Goal: Use online tool/utility: Utilize a website feature to perform a specific function

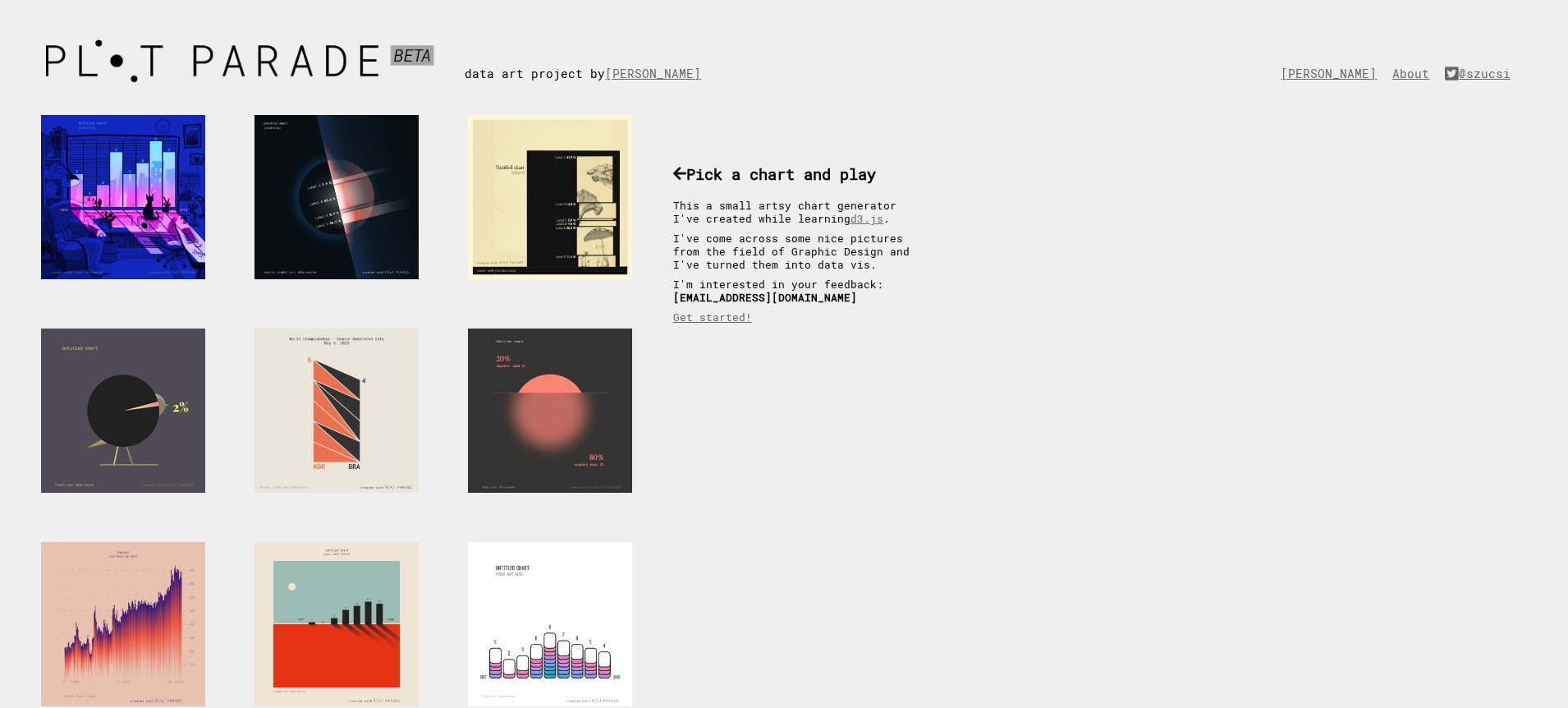
click at [120, 389] on div at bounding box center [123, 410] width 165 height 165
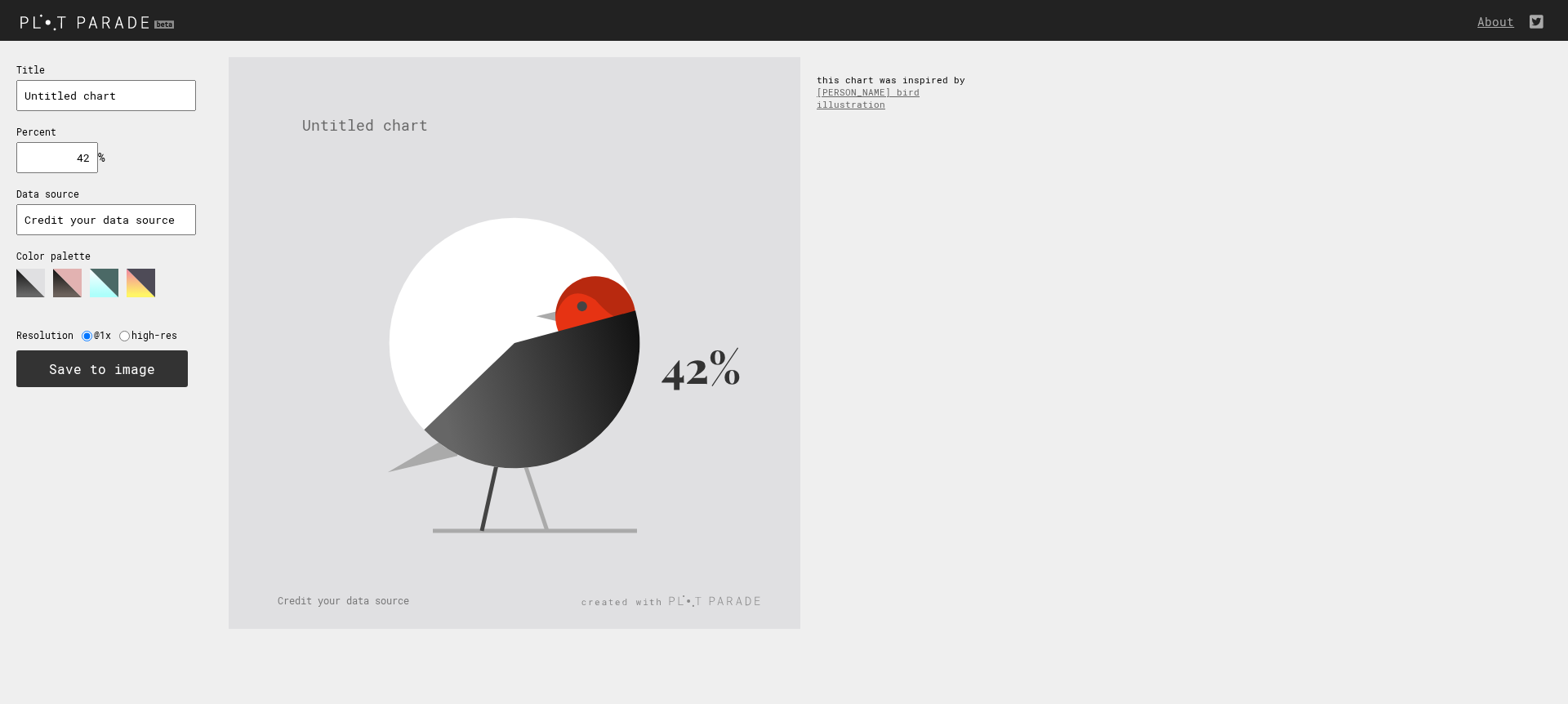
drag, startPoint x: 592, startPoint y: 327, endPoint x: 562, endPoint y: 309, distance: 35.0
click at [566, 305] on g "42%" at bounding box center [550, 353] width 379 height 356
drag, startPoint x: 470, startPoint y: 382, endPoint x: 460, endPoint y: 363, distance: 21.5
click at [444, 335] on icon at bounding box center [506, 311] width 290 height 244
drag, startPoint x: 472, startPoint y: 394, endPoint x: 571, endPoint y: 402, distance: 99.3
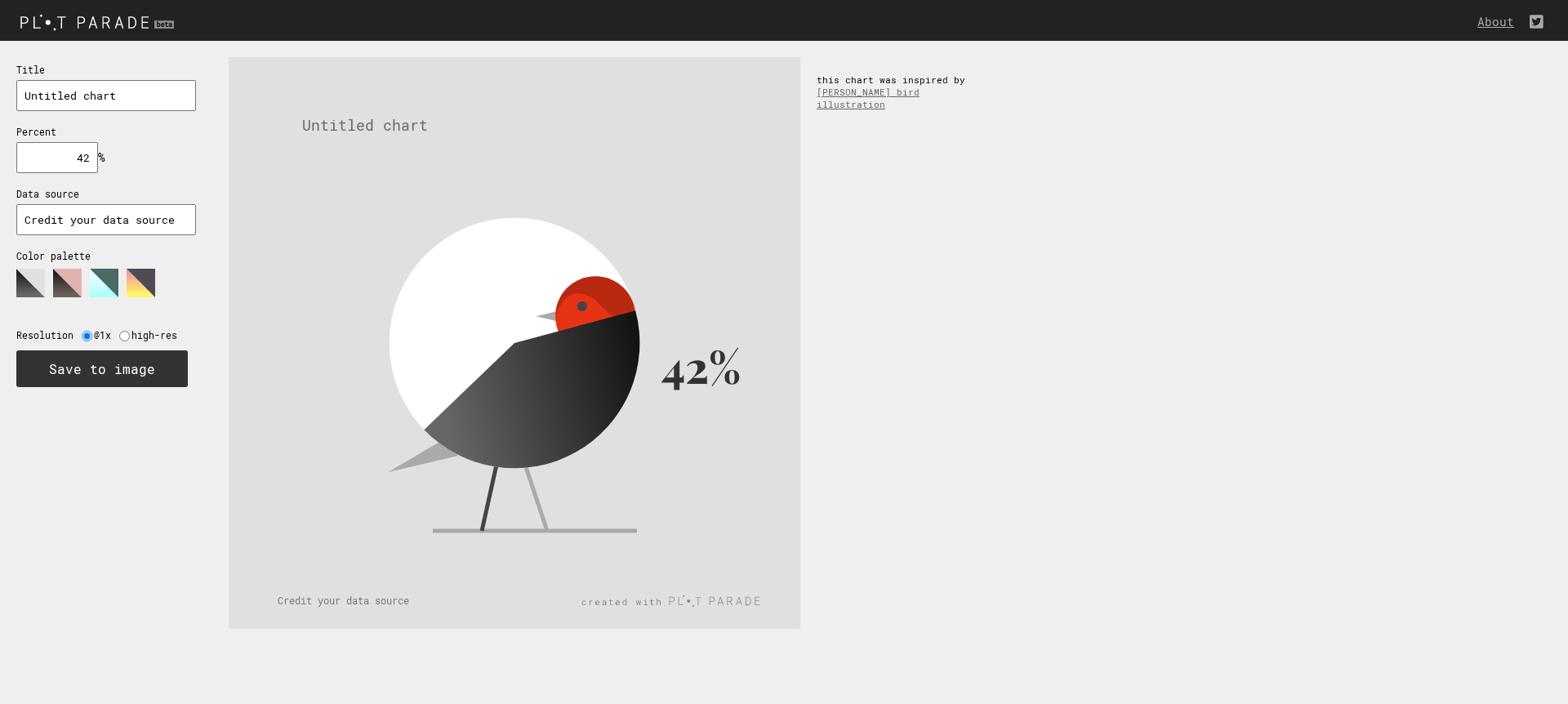
click at [569, 405] on icon at bounding box center [539, 400] width 260 height 182
drag, startPoint x: 610, startPoint y: 352, endPoint x: 578, endPoint y: 413, distance: 68.9
click at [591, 426] on icon at bounding box center [539, 400] width 260 height 182
drag, startPoint x: 95, startPoint y: 164, endPoint x: 107, endPoint y: 166, distance: 12.2
click at [106, 166] on div "Title Percent % needs to be between 0% and 100% Data source Color palette Resol…" at bounding box center [106, 224] width 212 height 367
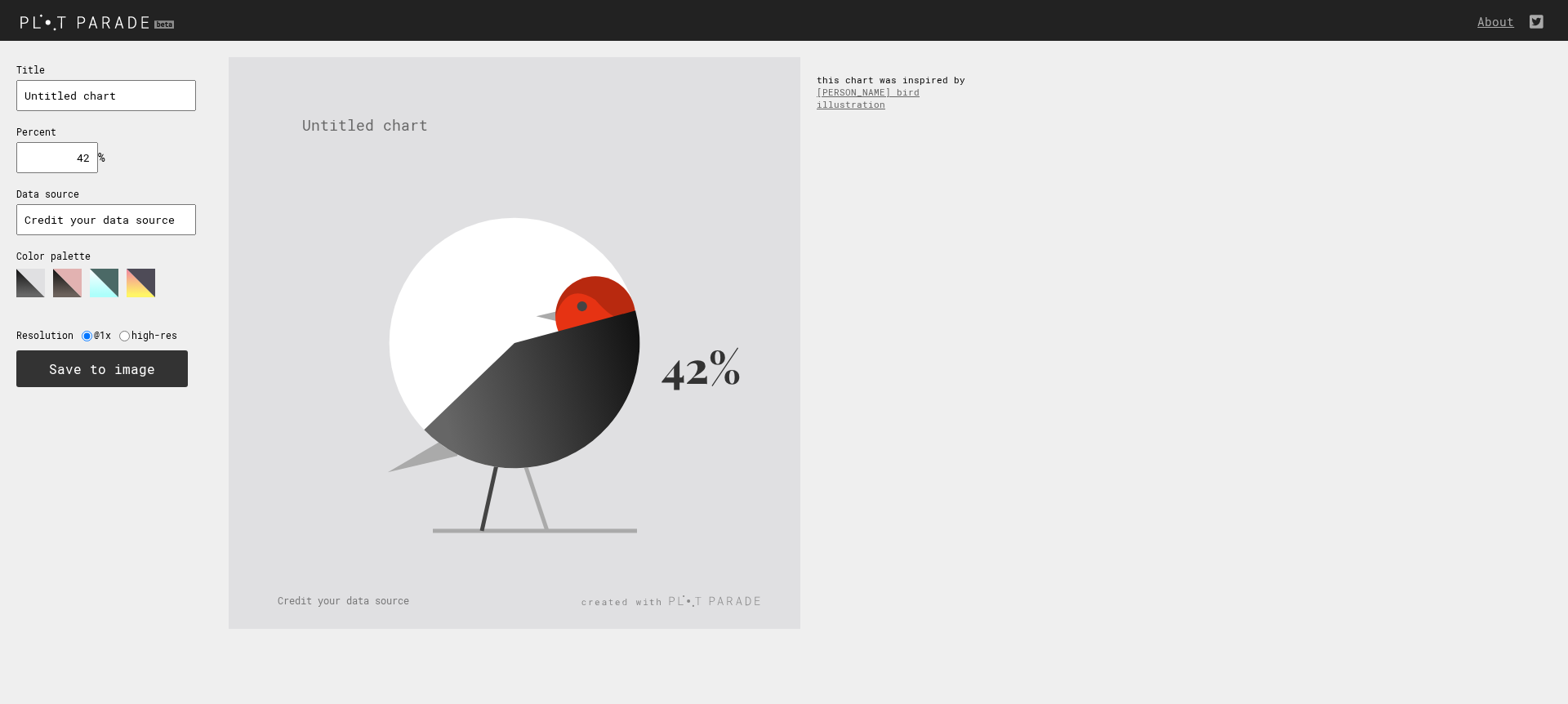
drag, startPoint x: 74, startPoint y: 163, endPoint x: 103, endPoint y: 163, distance: 29.0
click at [103, 163] on div "Title Percent % needs to be between 0% and 100% Data source Color palette Resol…" at bounding box center [106, 224] width 212 height 367
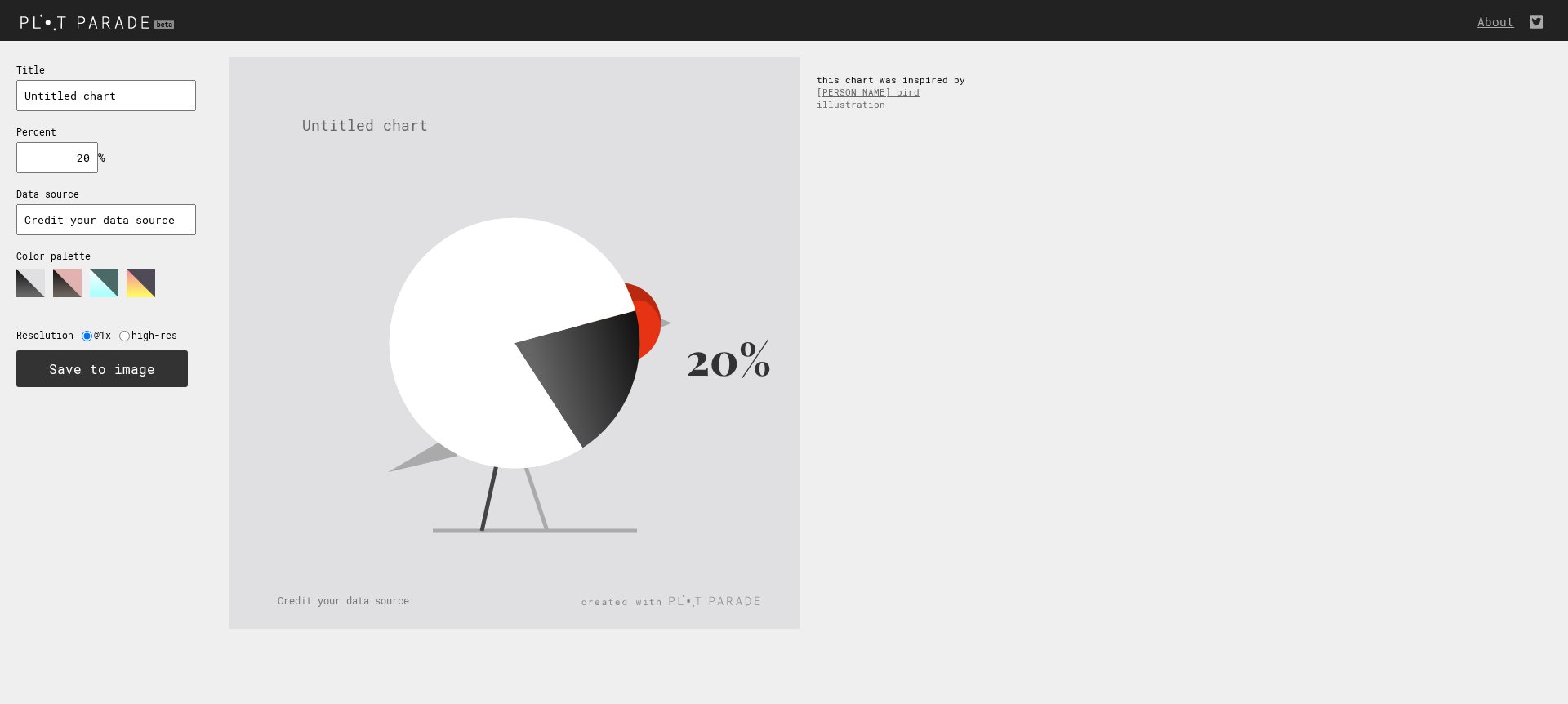
type input "2"
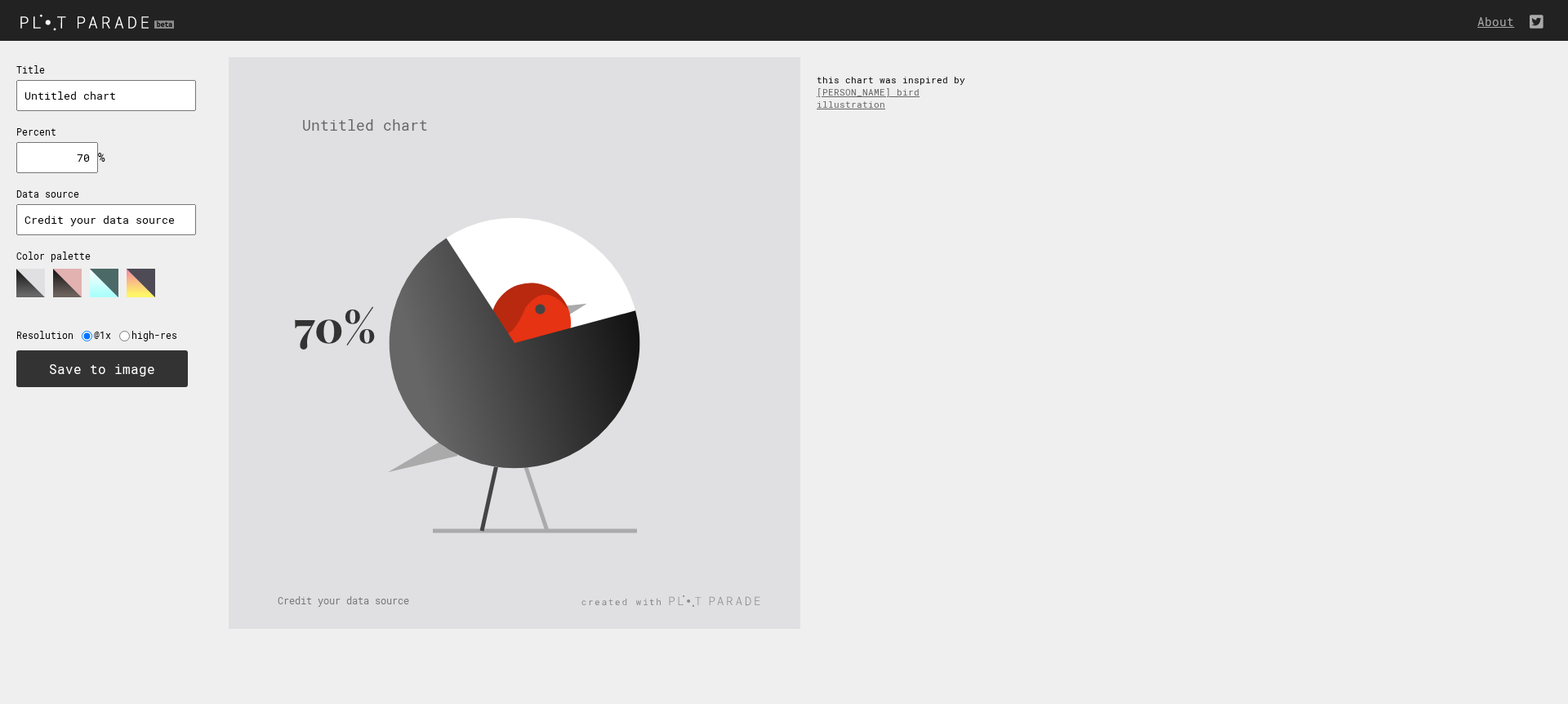
type input "7"
type input "8"
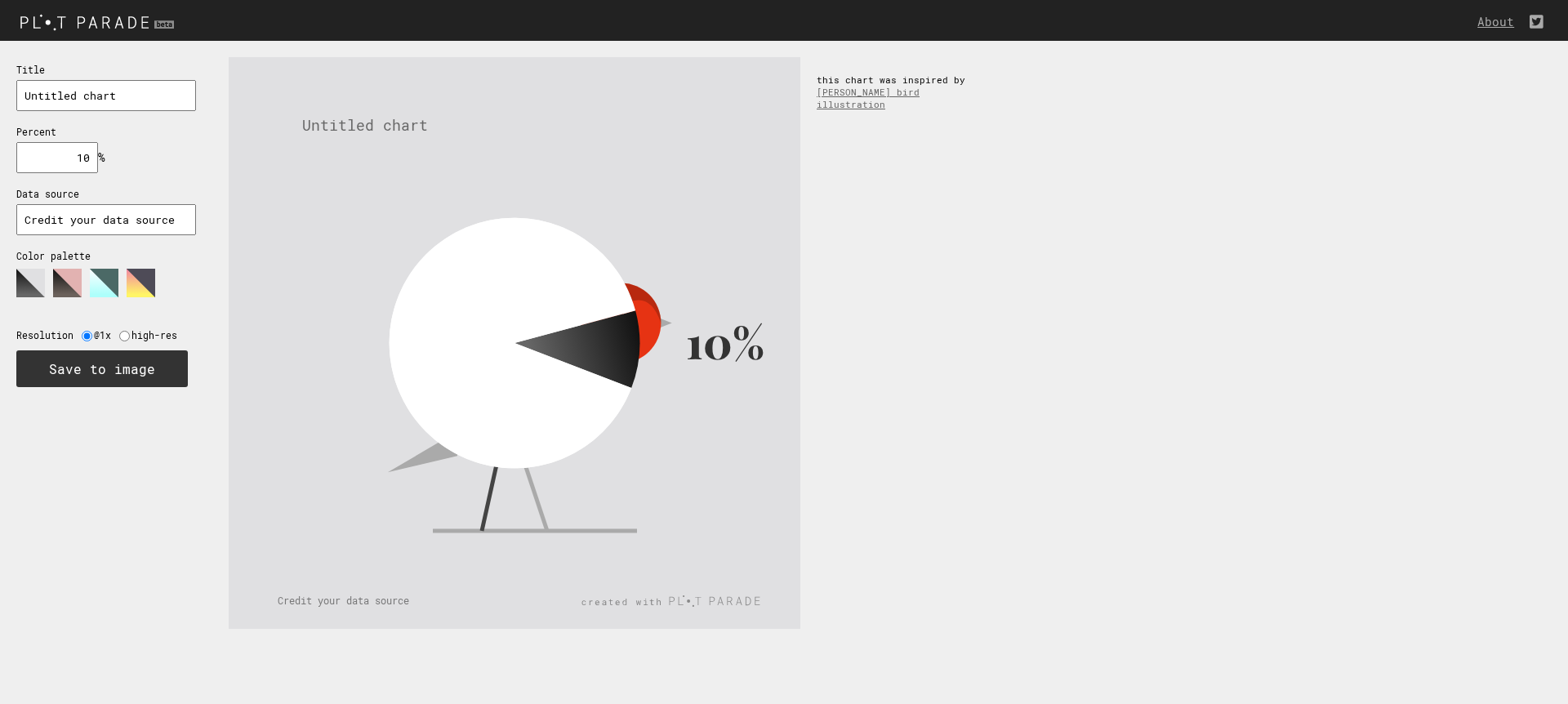
type input "1"
click at [106, 286] on polygon at bounding box center [103, 283] width 28 height 28
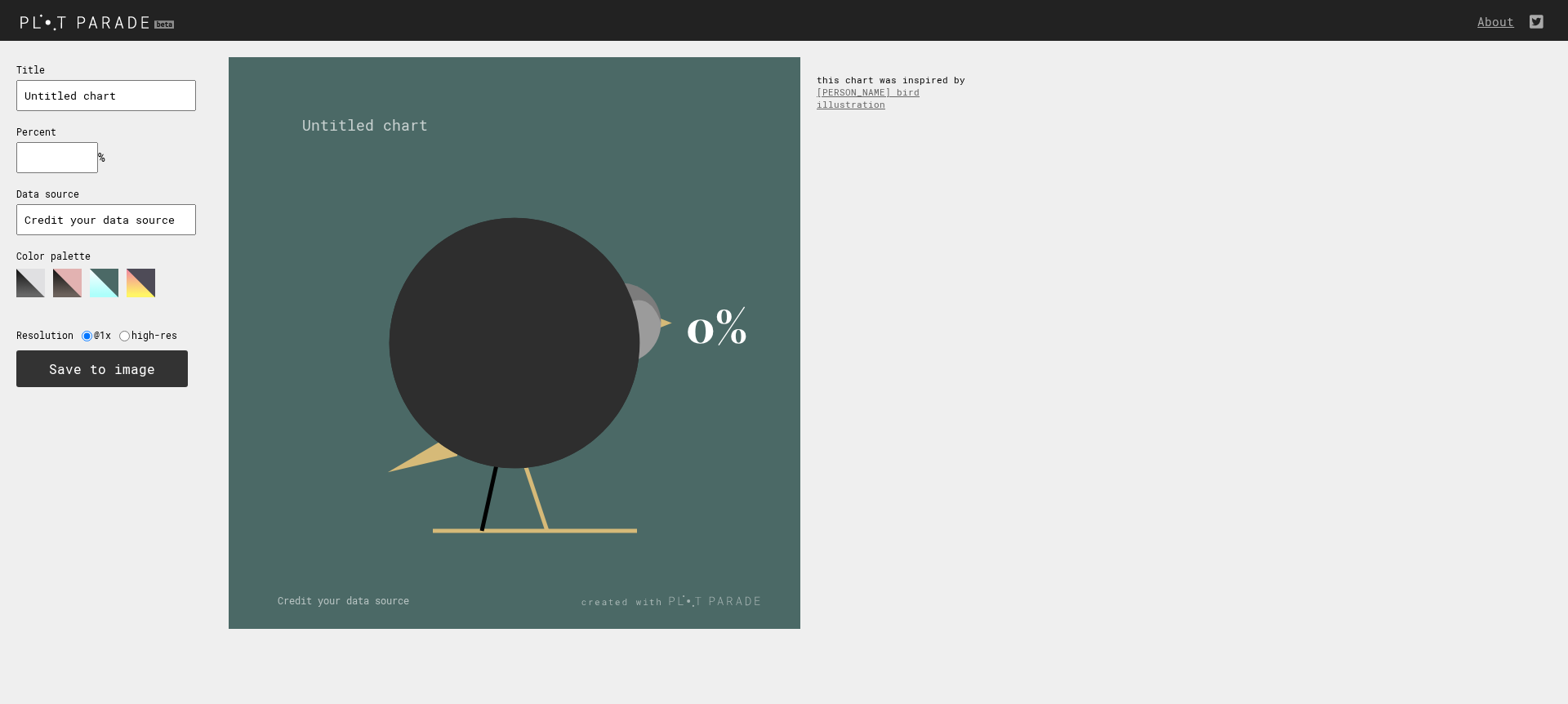
click at [66, 283] on polygon at bounding box center [67, 283] width 28 height 28
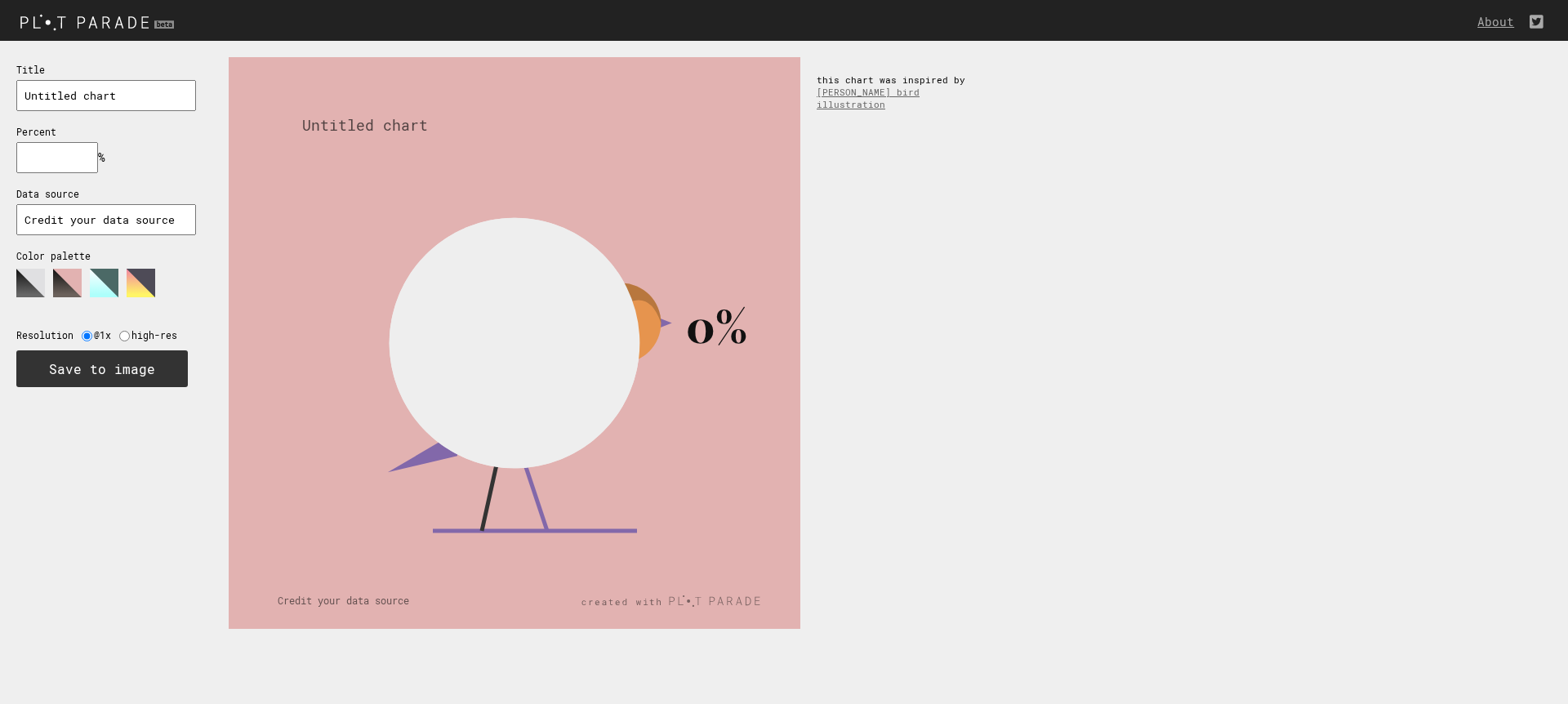
click at [103, 279] on polygon at bounding box center [103, 283] width 28 height 28
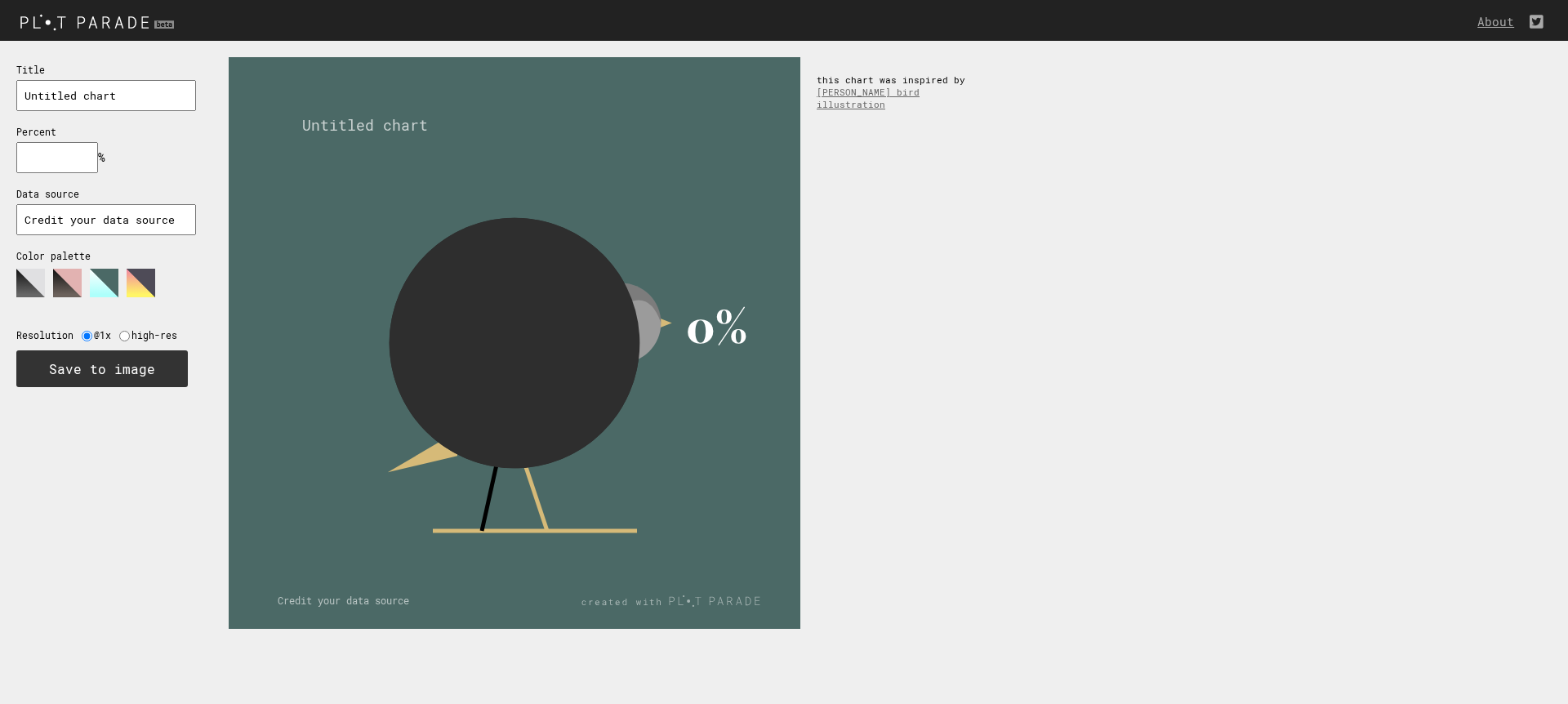
click at [142, 276] on polygon at bounding box center [140, 283] width 28 height 28
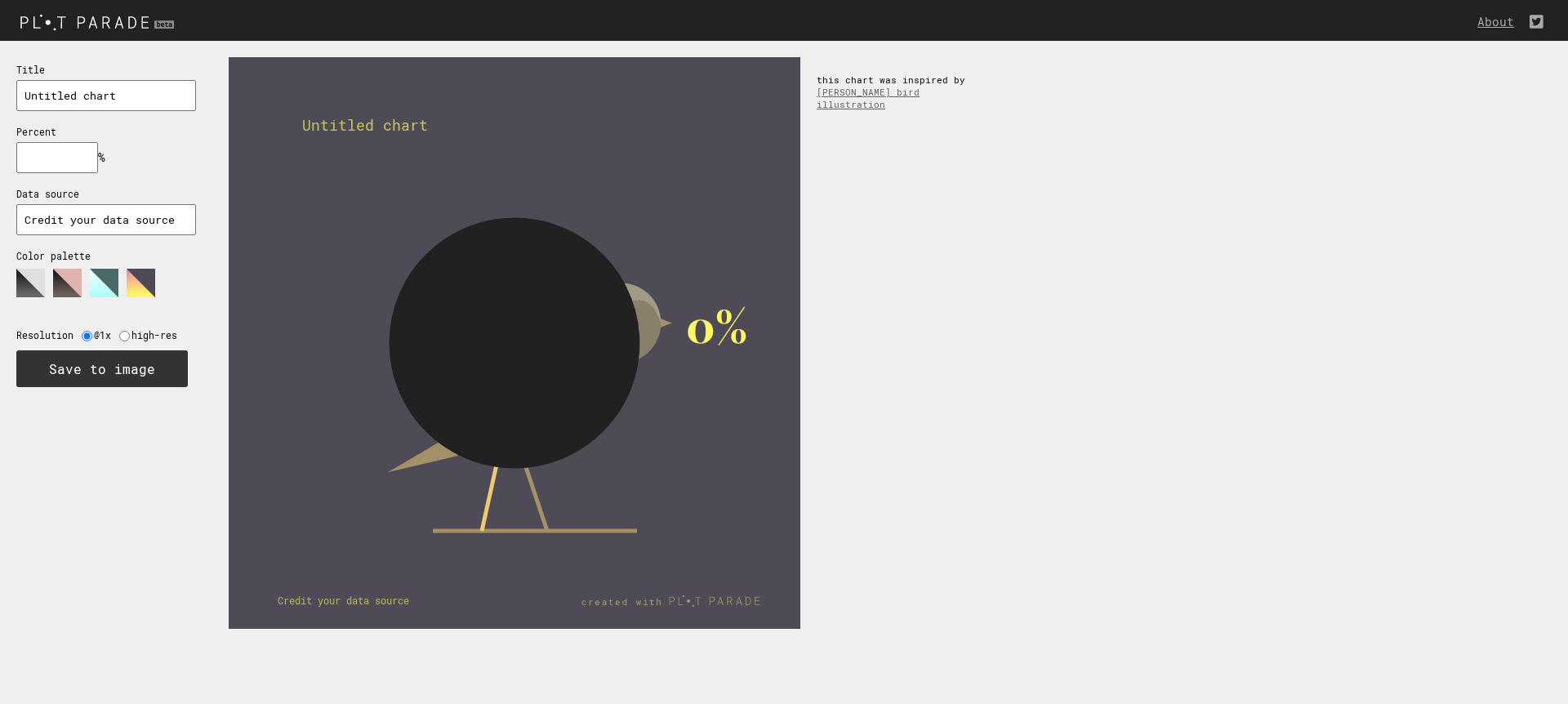
click at [59, 157] on input "text" at bounding box center [57, 157] width 81 height 31
type input "1"
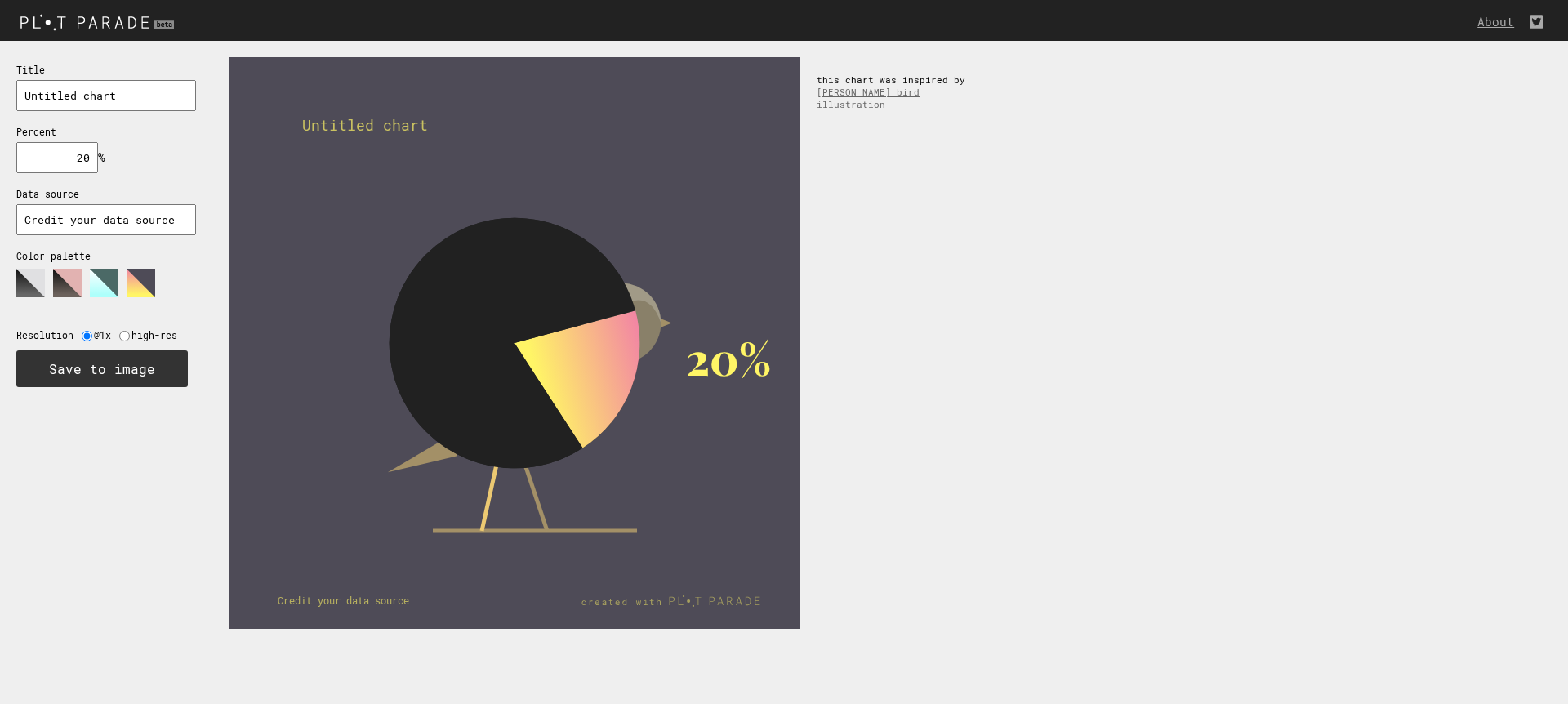
type input "2"
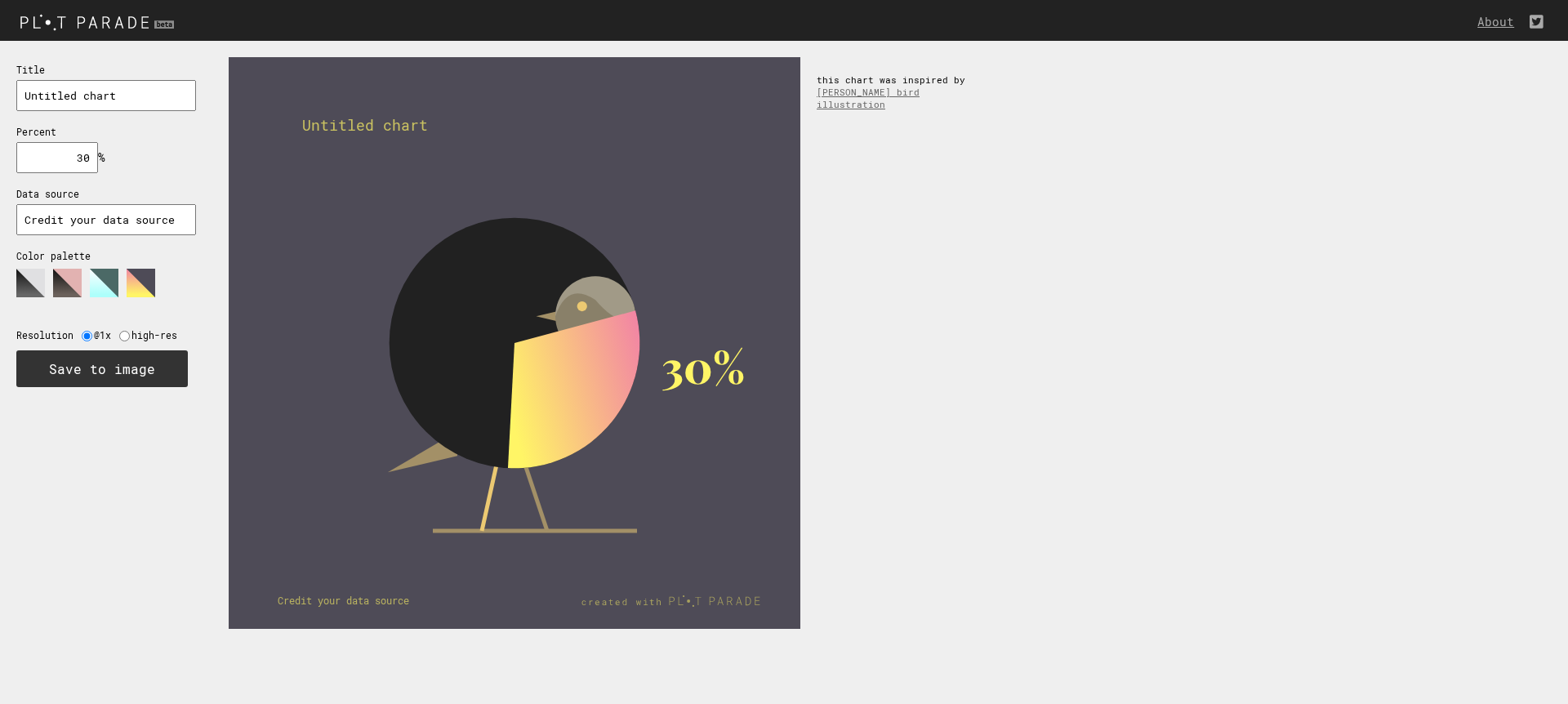
type input "3"
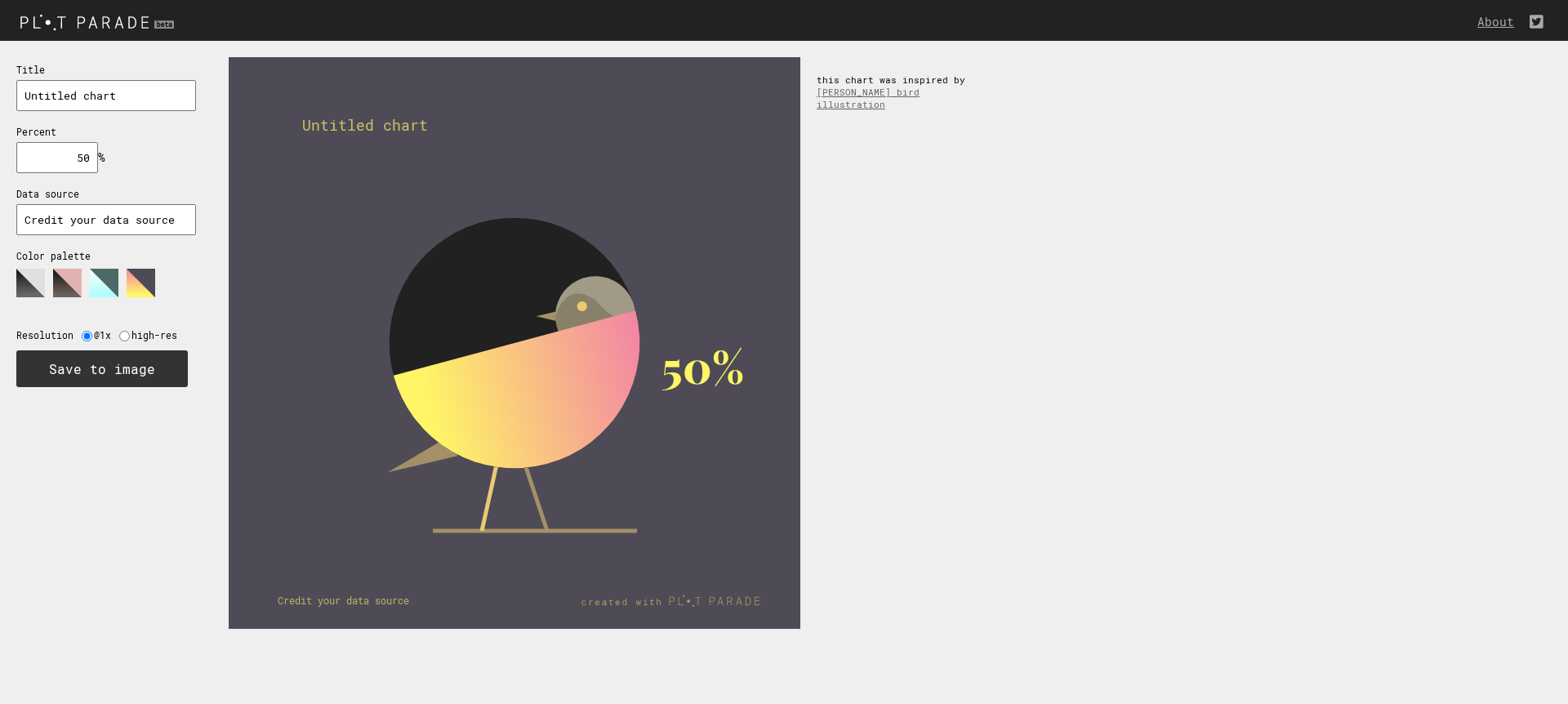
type input "5"
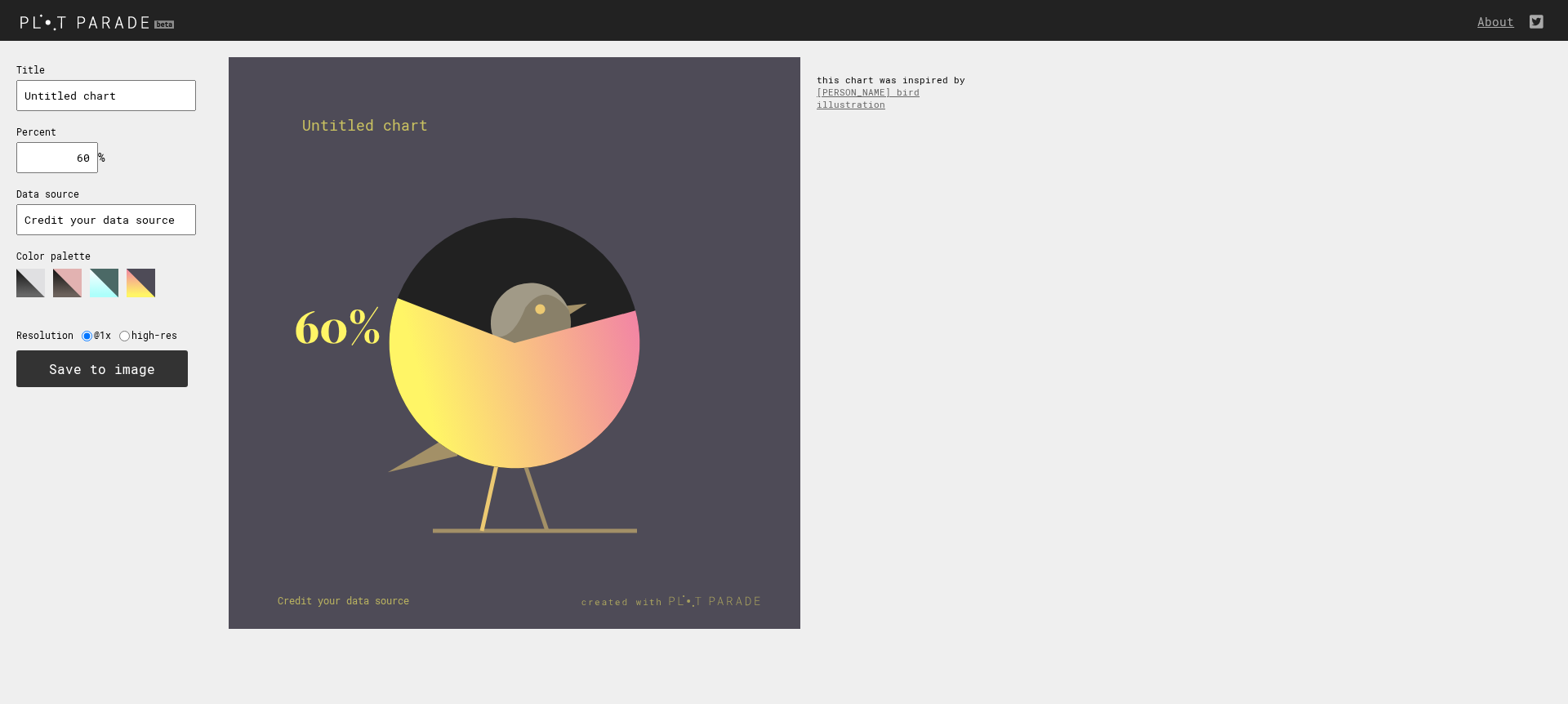
type input "60"
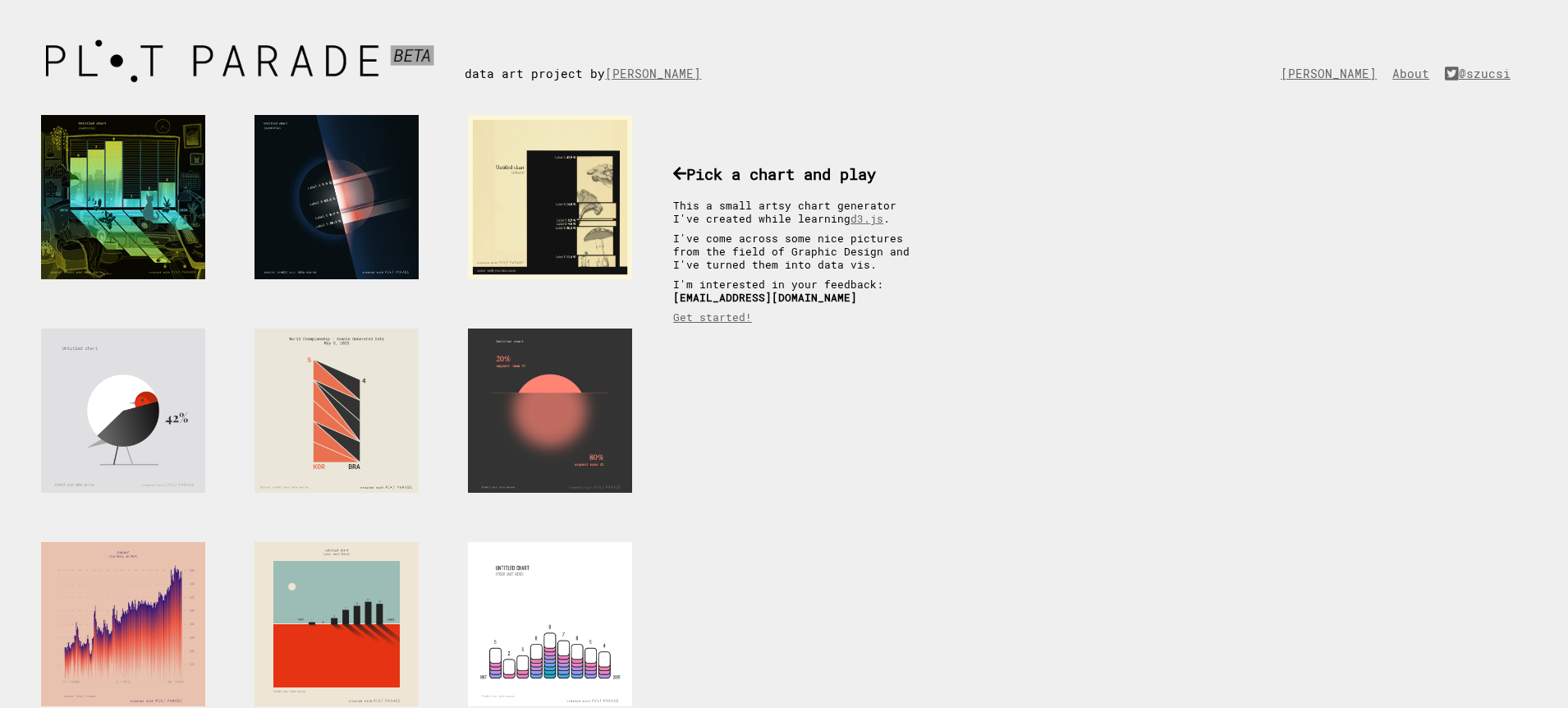
click at [152, 200] on div at bounding box center [123, 197] width 165 height 165
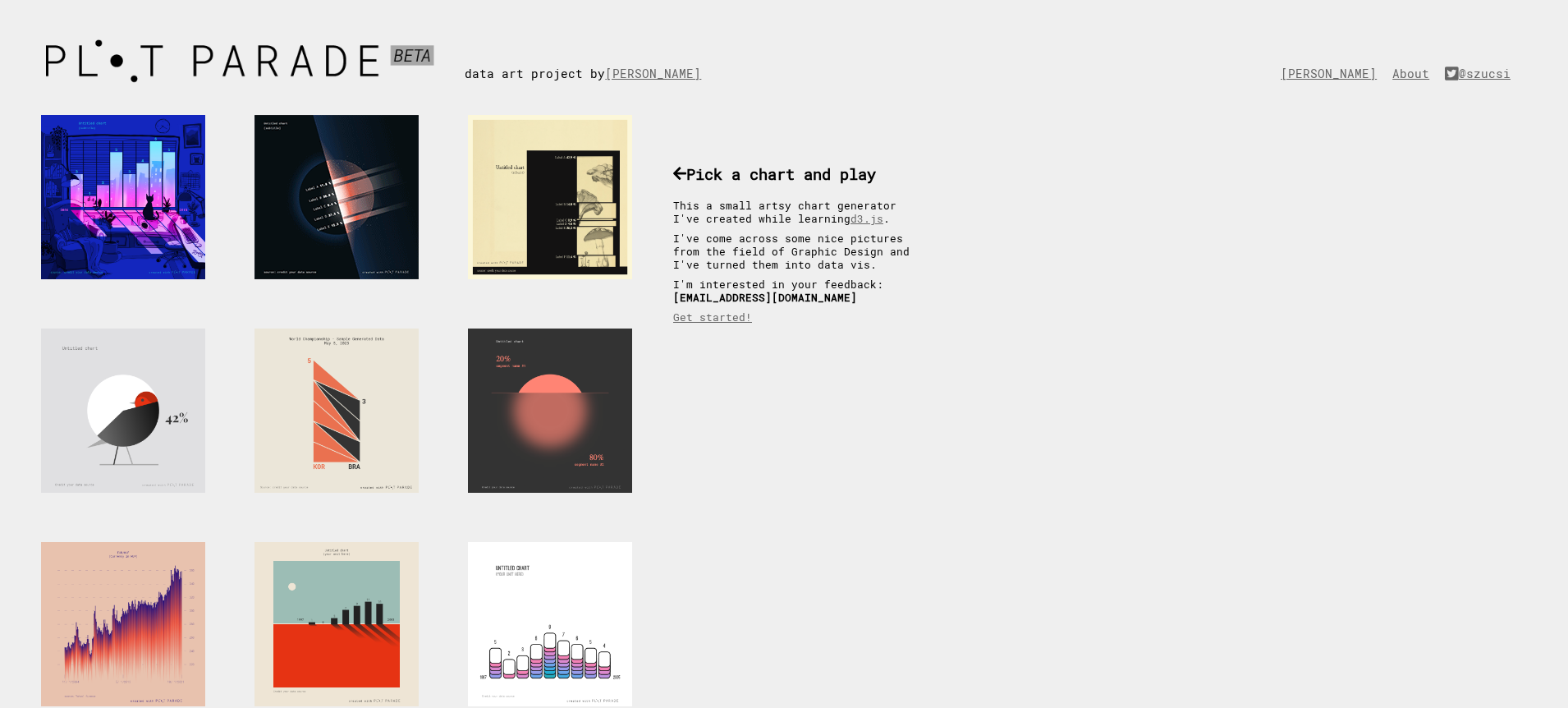
click at [373, 156] on div at bounding box center [336, 197] width 165 height 165
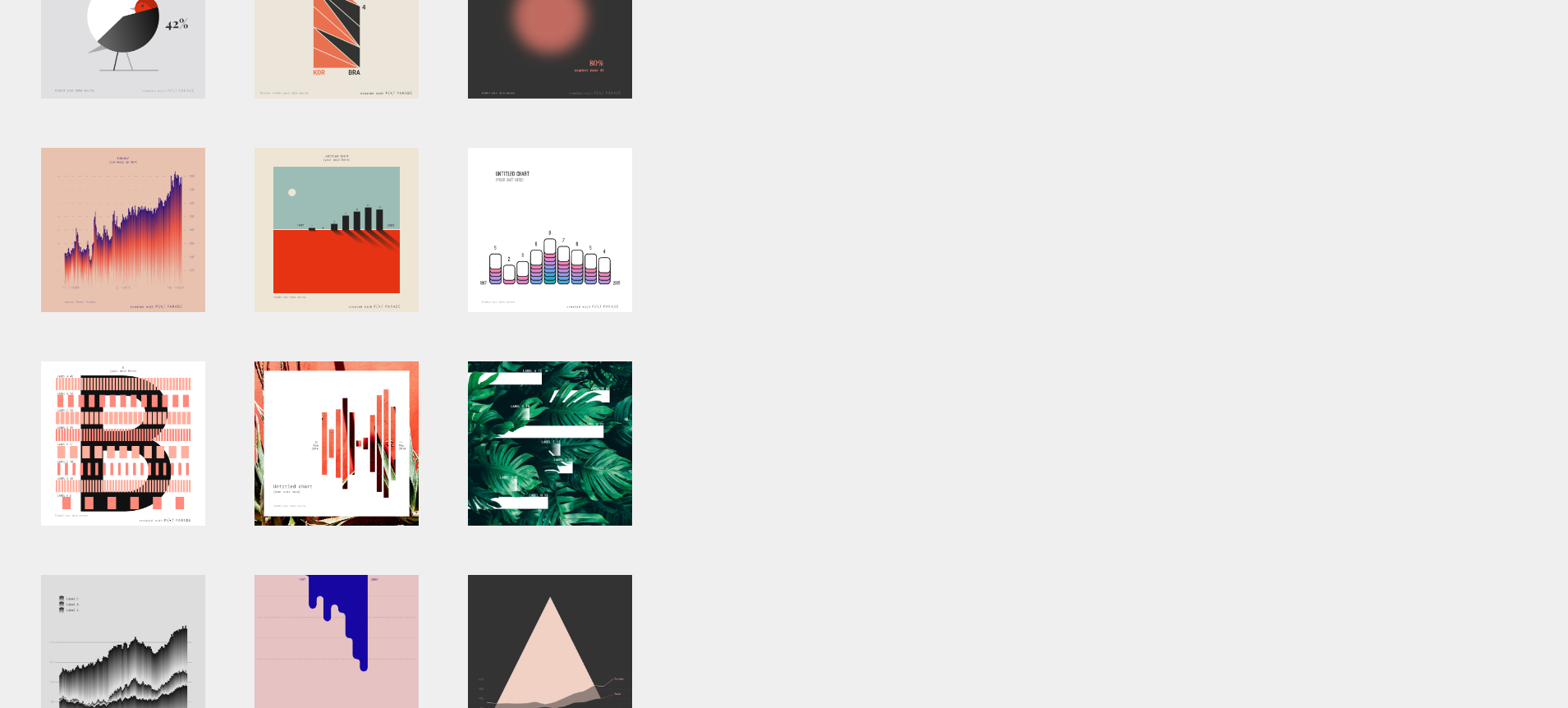
scroll to position [396, 0]
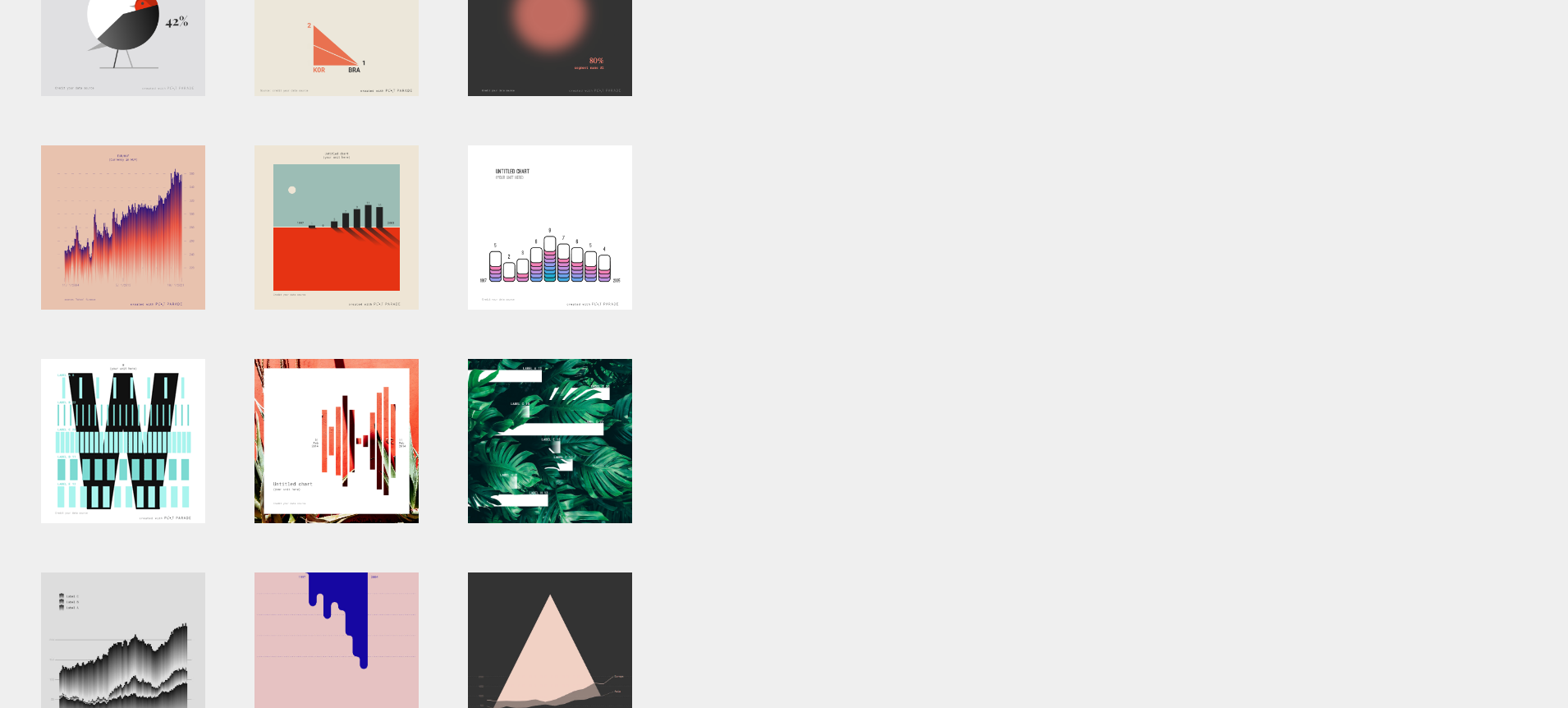
click at [142, 447] on div at bounding box center [123, 440] width 165 height 165
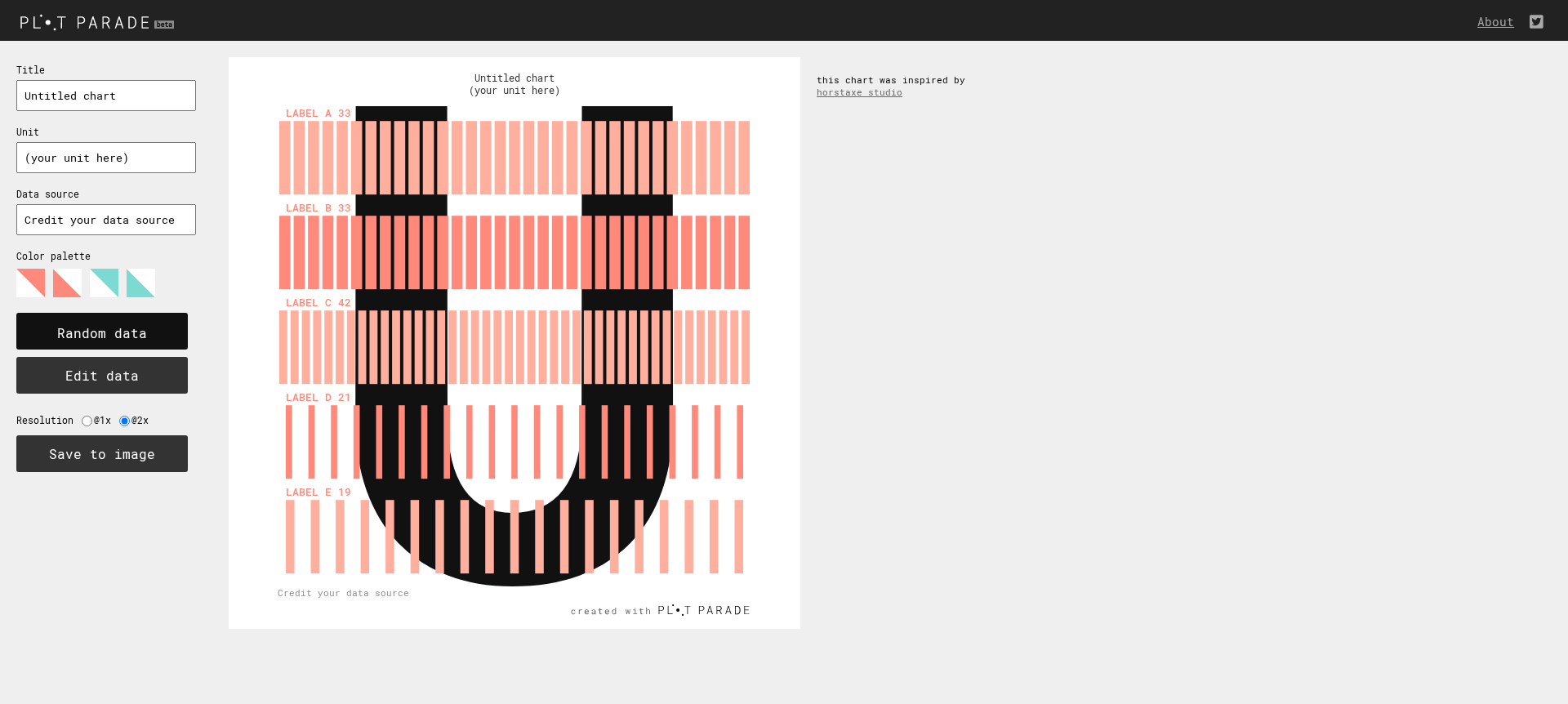
click at [121, 325] on text "Random data" at bounding box center [102, 333] width 90 height 17
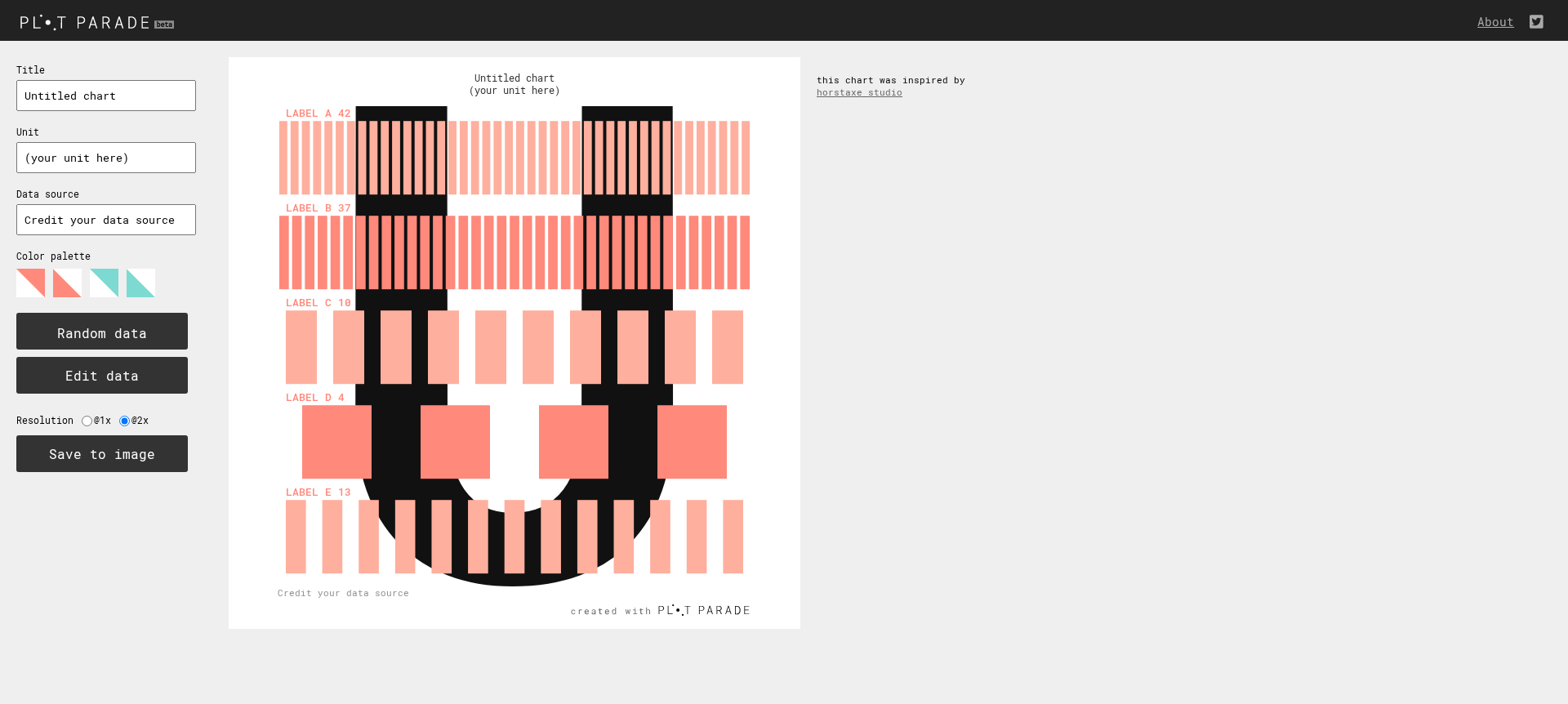
click at [117, 378] on button "Edit data" at bounding box center [102, 375] width 172 height 37
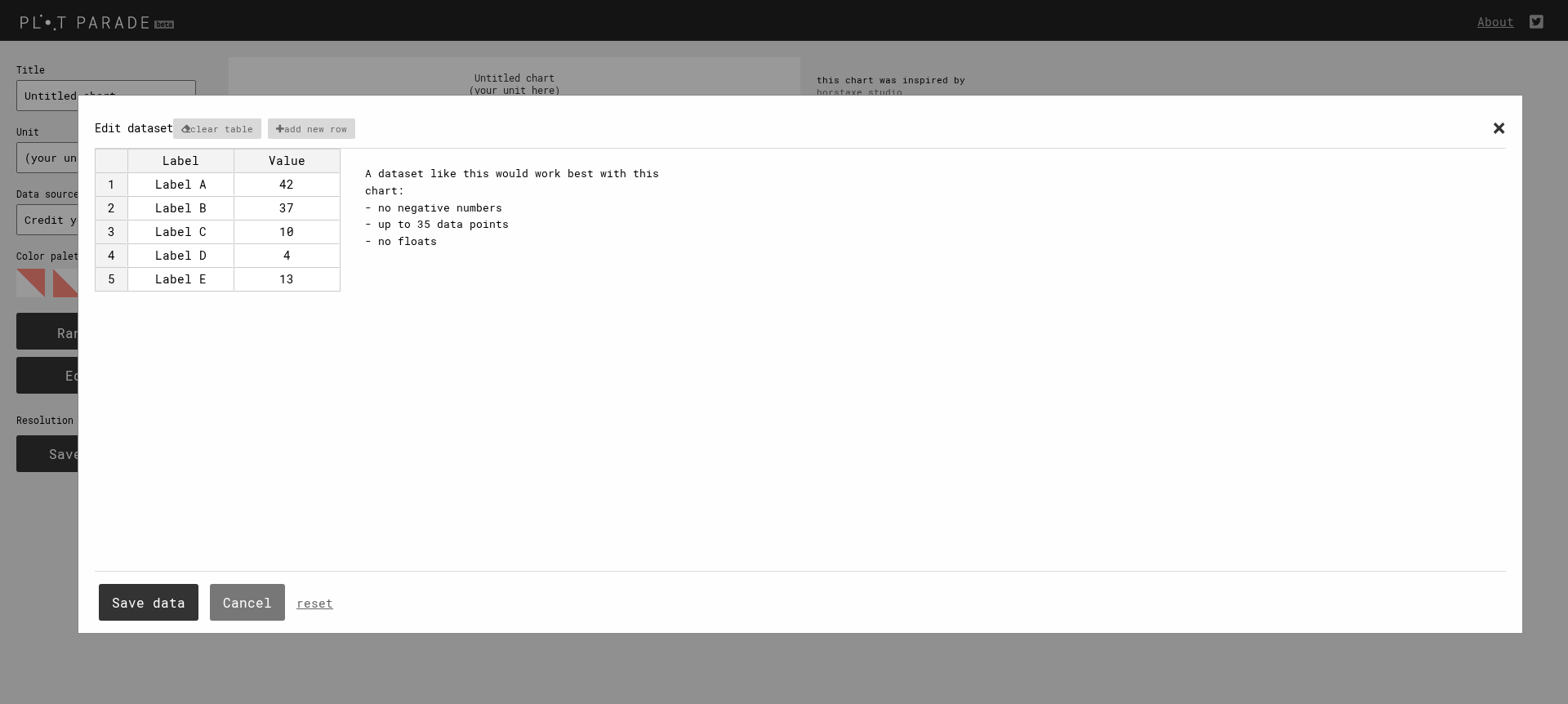
click at [137, 592] on button "Save data" at bounding box center [148, 603] width 100 height 37
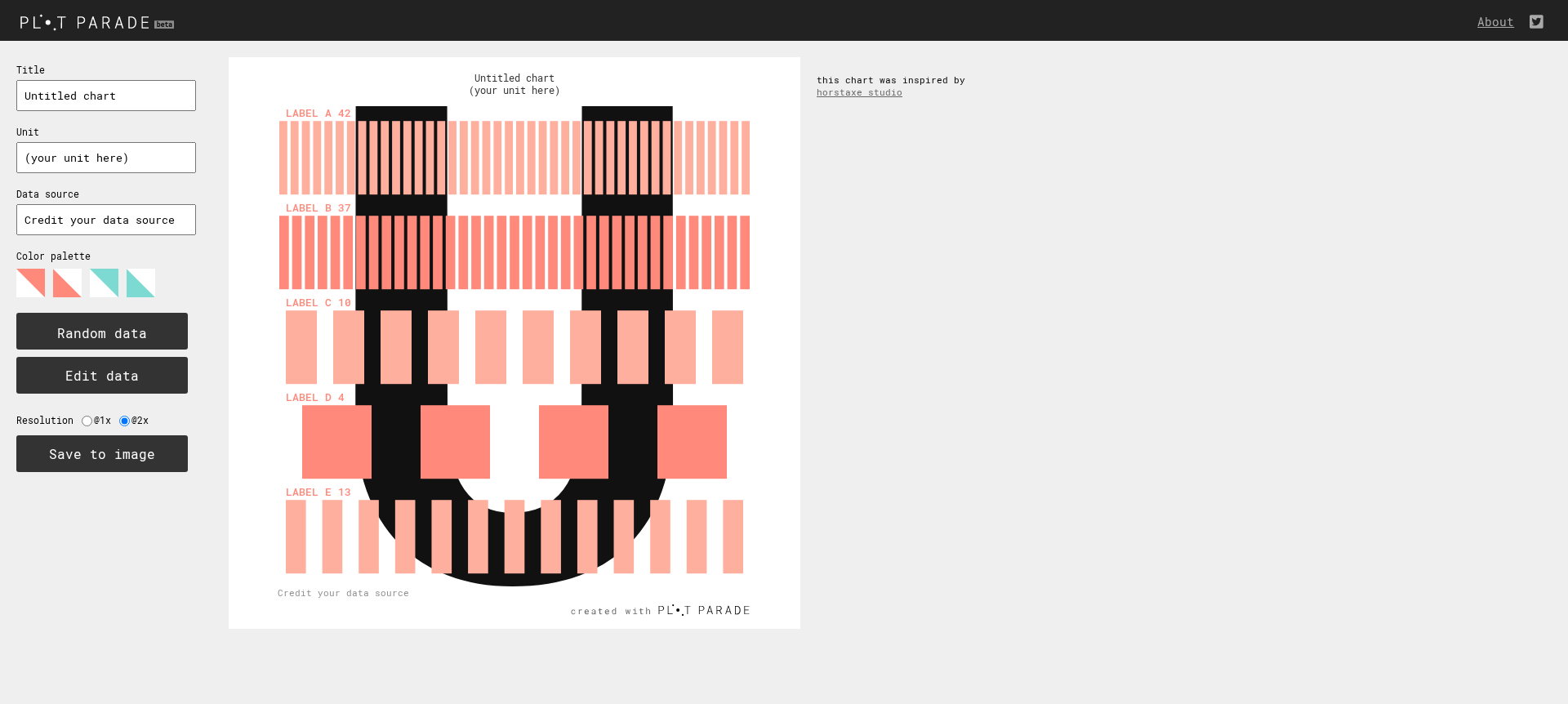
click at [307, 426] on rect at bounding box center [336, 442] width 69 height 73
click at [311, 432] on rect at bounding box center [336, 442] width 69 height 73
click at [313, 432] on rect at bounding box center [336, 442] width 69 height 73
click at [280, 428] on rect at bounding box center [515, 343] width 474 height 474
click at [197, 423] on div "Title Unit Data source Color palette Random data Edit data Resolution @1x @2x S…" at bounding box center [106, 267] width 212 height 452
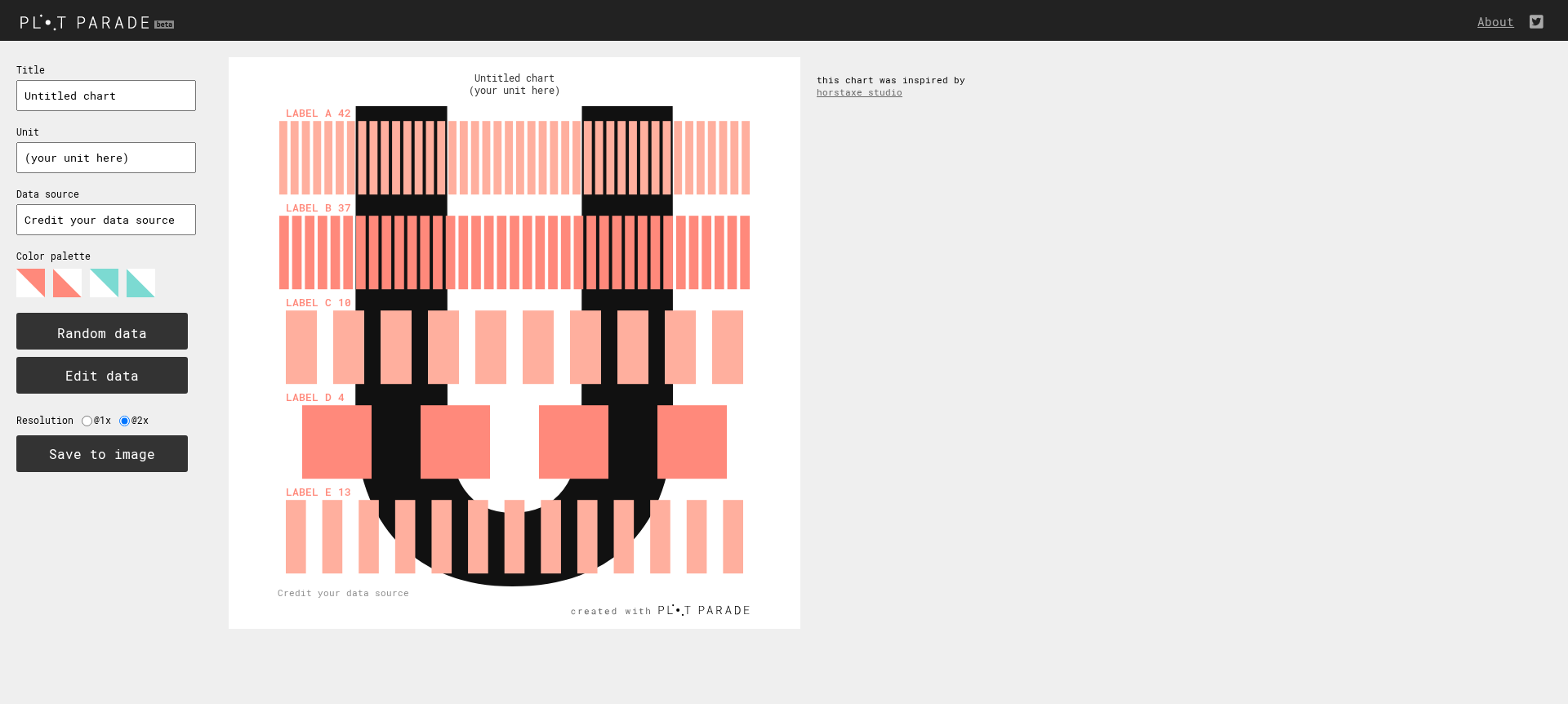
click at [100, 281] on polygon at bounding box center [103, 283] width 28 height 28
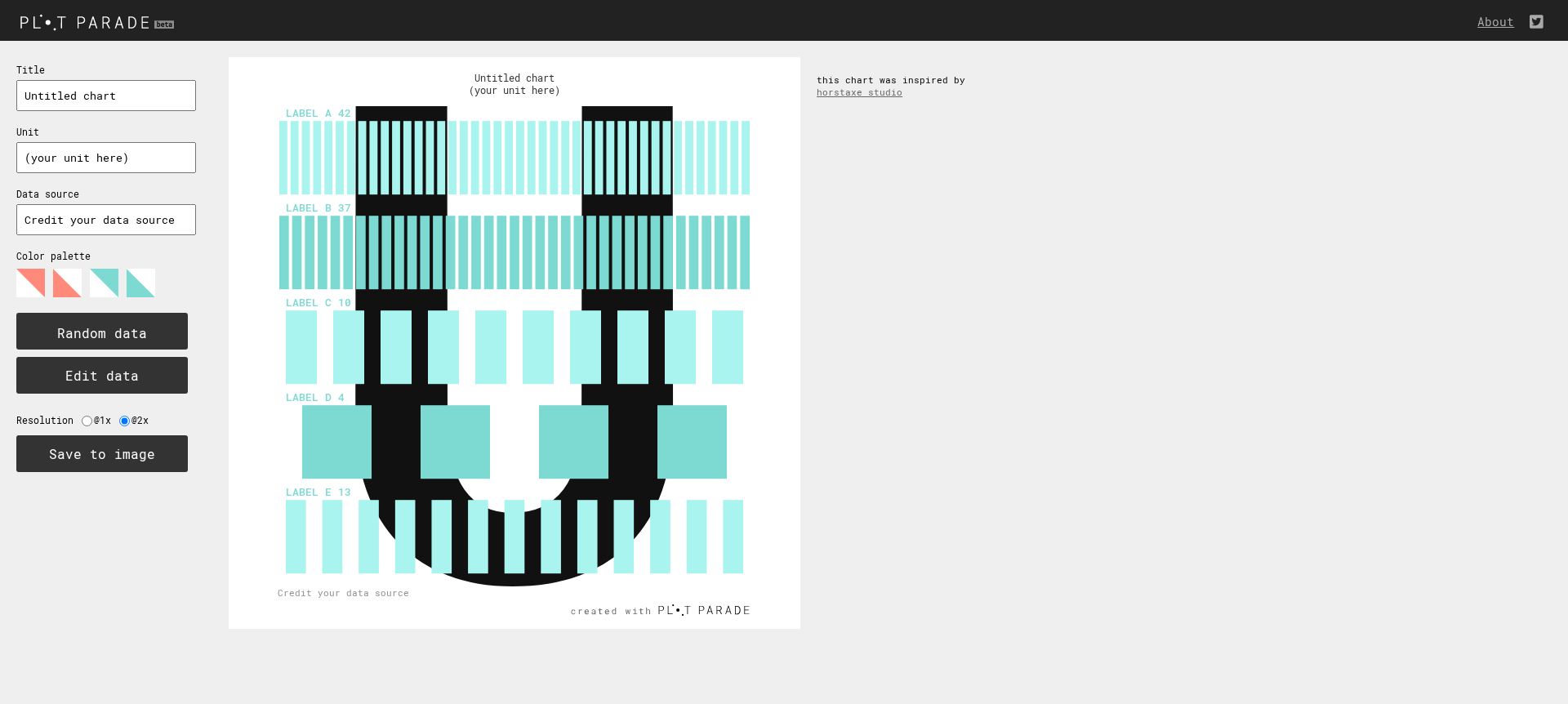
click at [126, 286] on polygon at bounding box center [140, 283] width 28 height 28
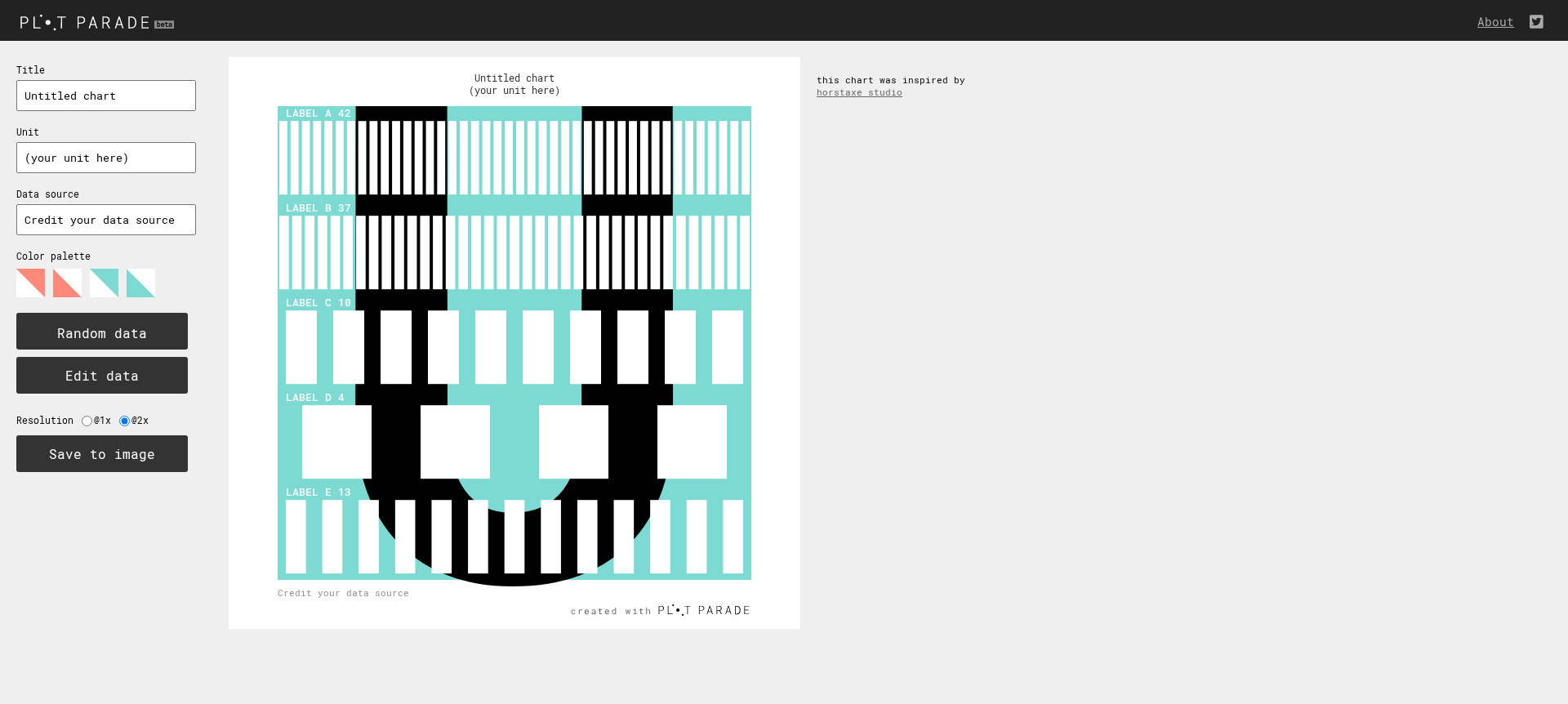
click at [65, 290] on polygon at bounding box center [67, 283] width 28 height 28
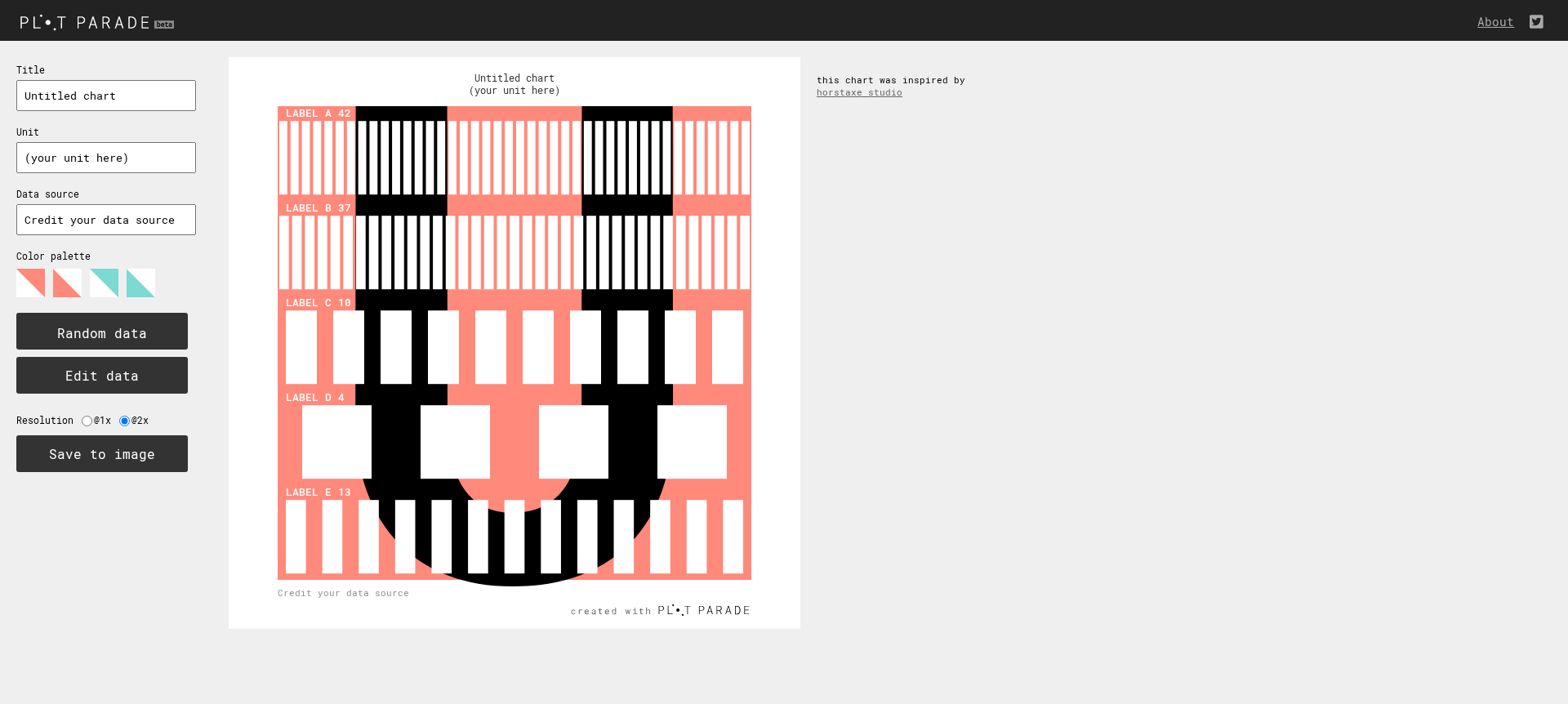
click at [125, 290] on icon at bounding box center [98, 289] width 164 height 41
click at [99, 289] on polygon at bounding box center [103, 283] width 28 height 28
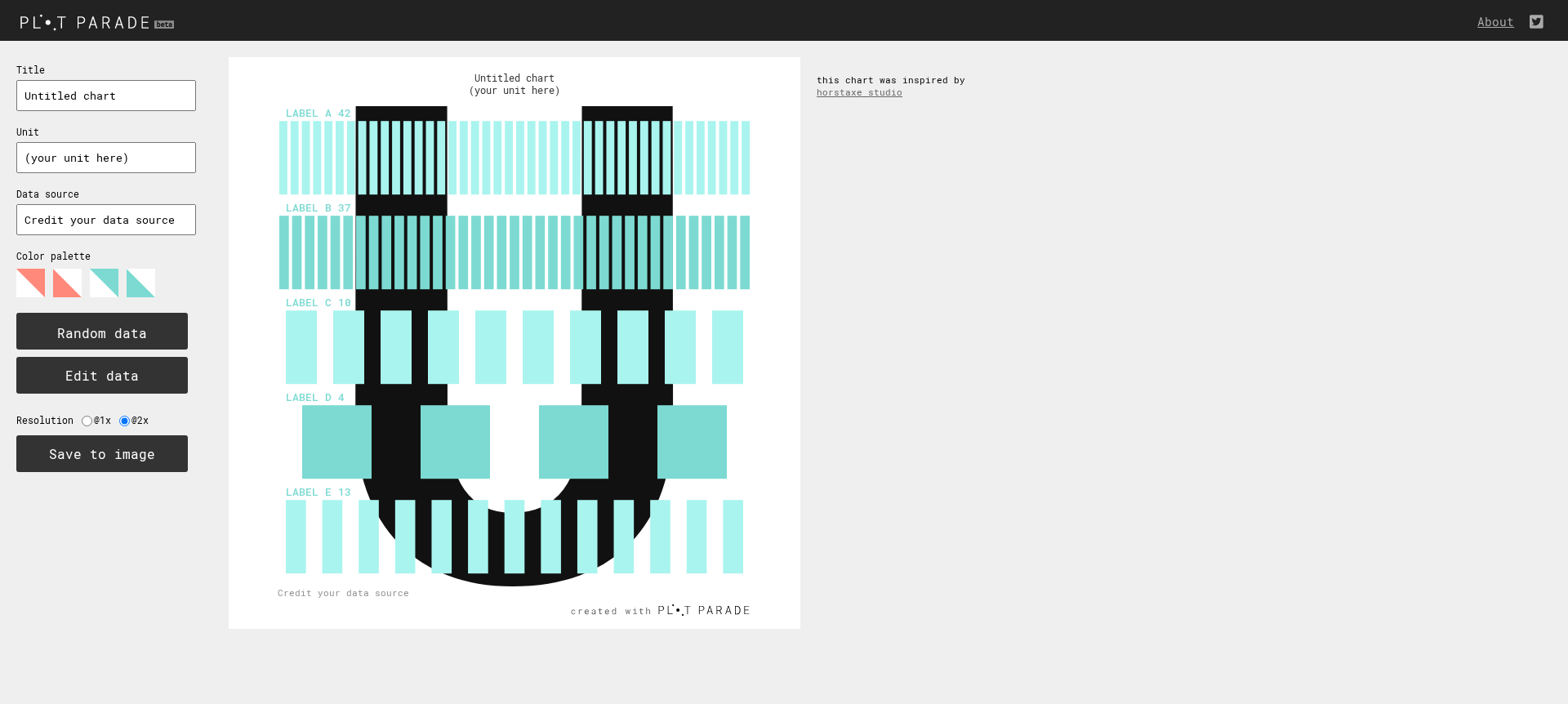
click at [126, 290] on polygon at bounding box center [140, 283] width 28 height 28
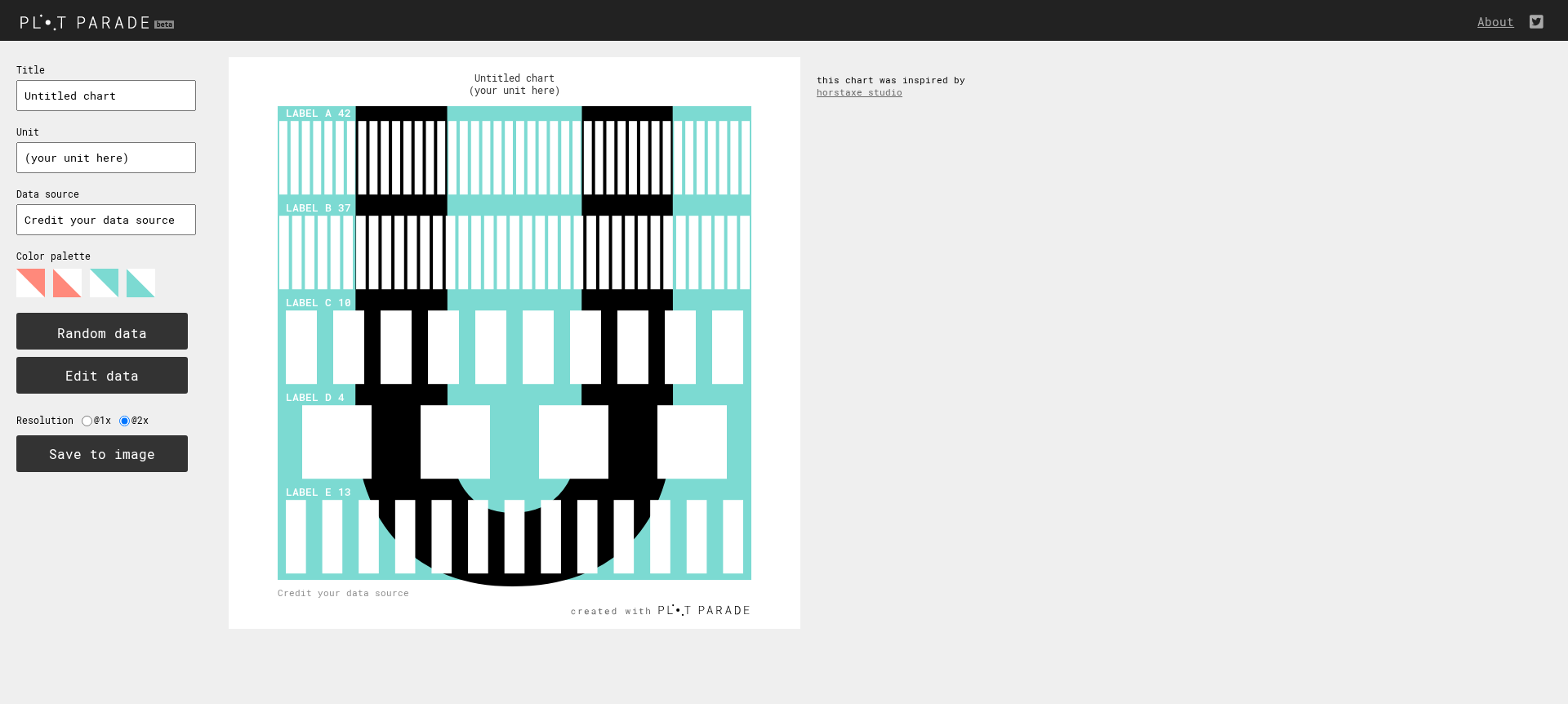
click at [110, 290] on polygon at bounding box center [103, 283] width 28 height 28
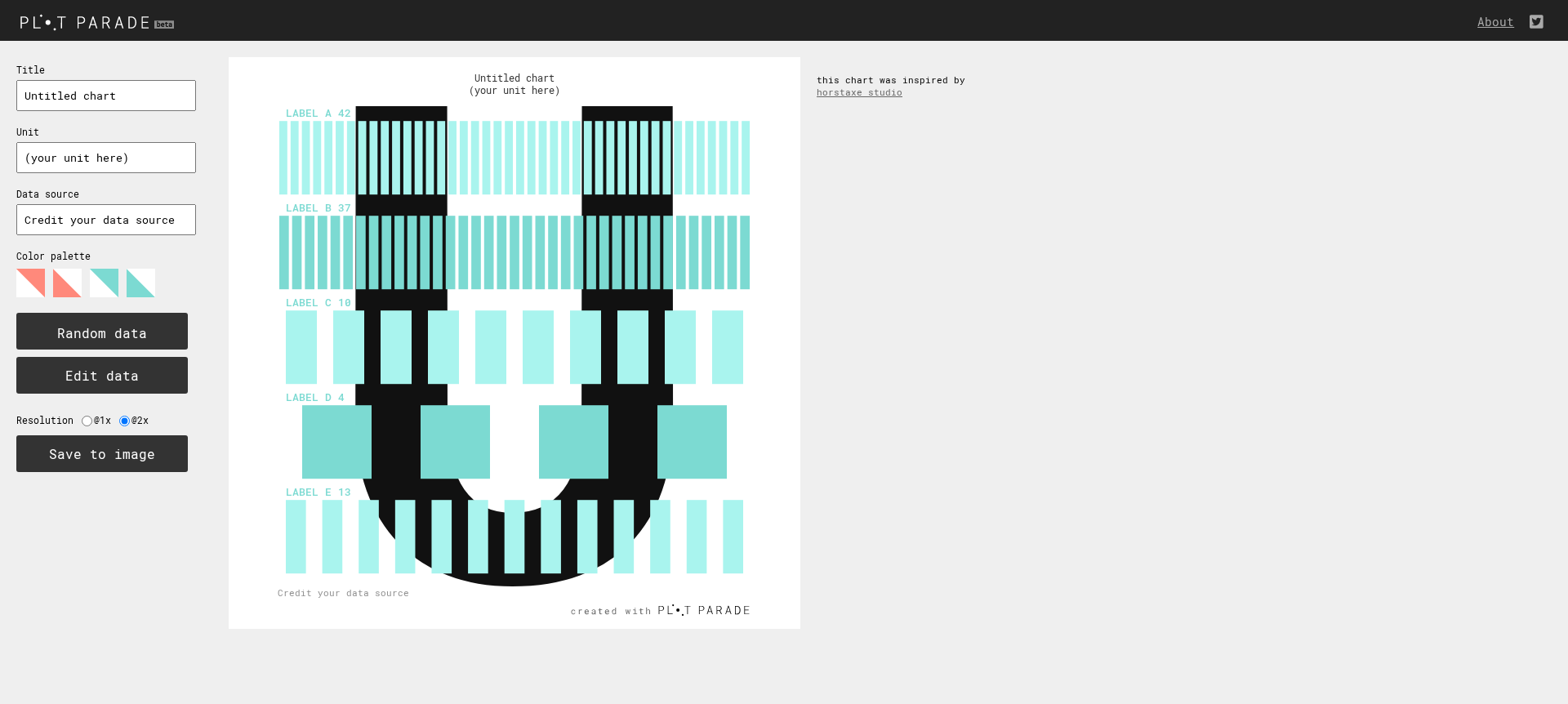
click at [138, 292] on polygon at bounding box center [140, 283] width 28 height 28
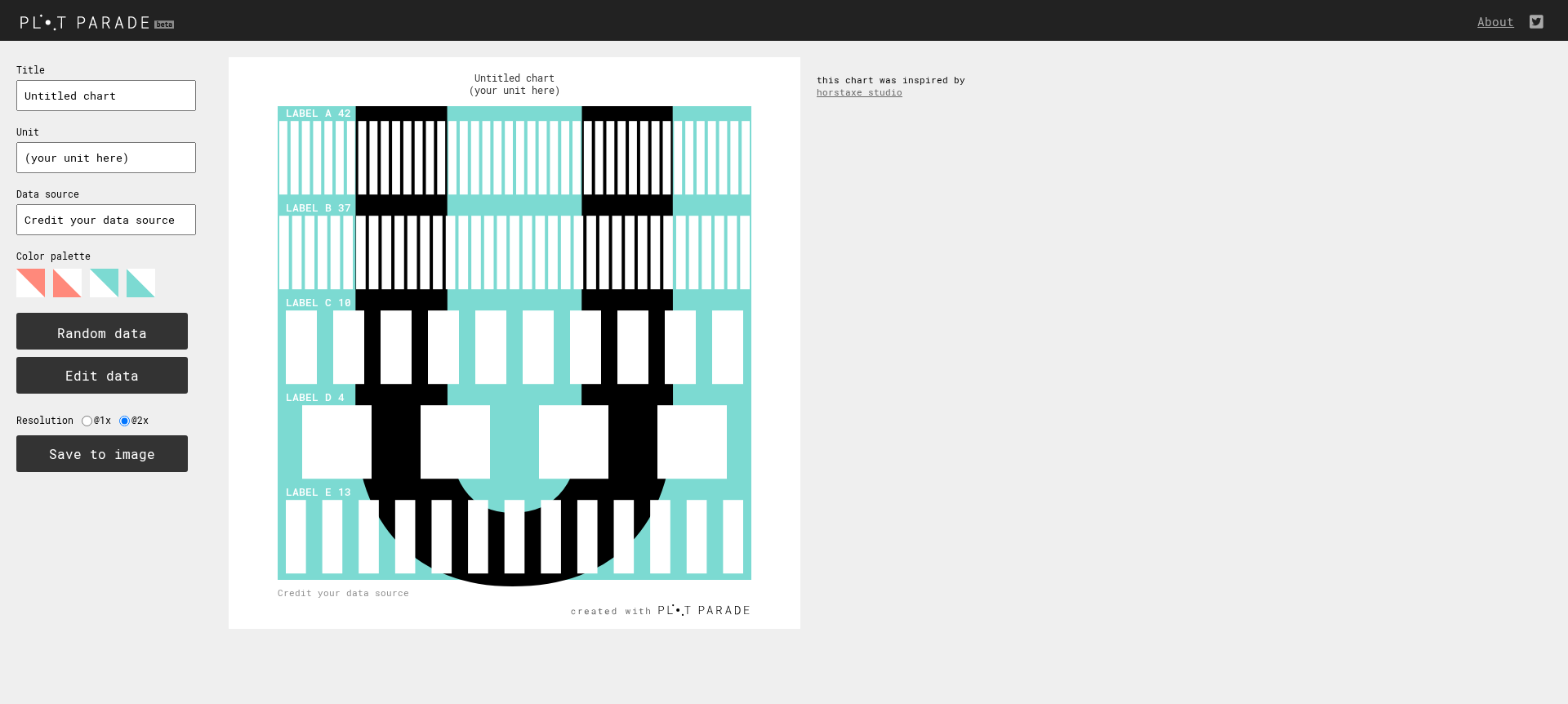
click at [102, 292] on polygon at bounding box center [103, 283] width 28 height 28
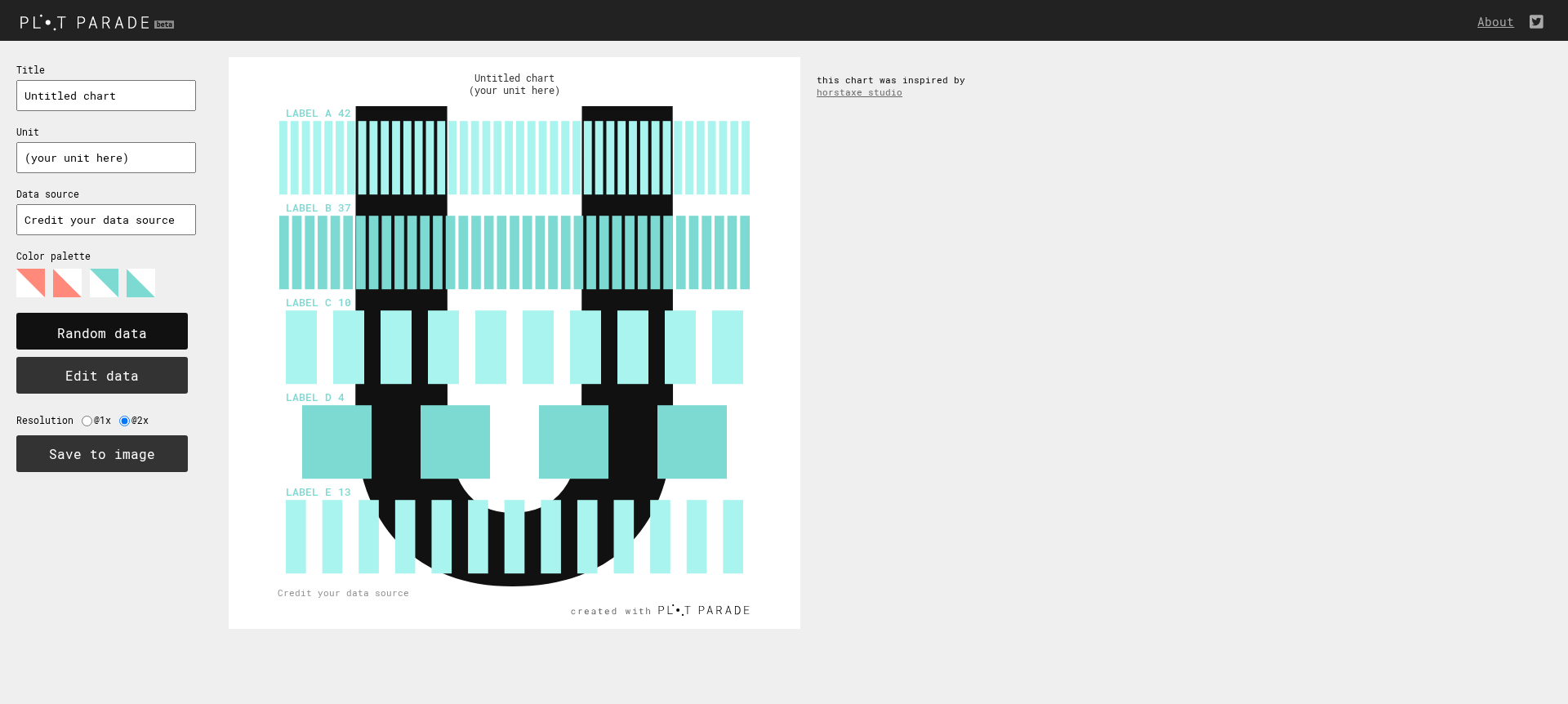
click at [90, 335] on text "Random data" at bounding box center [102, 333] width 90 height 17
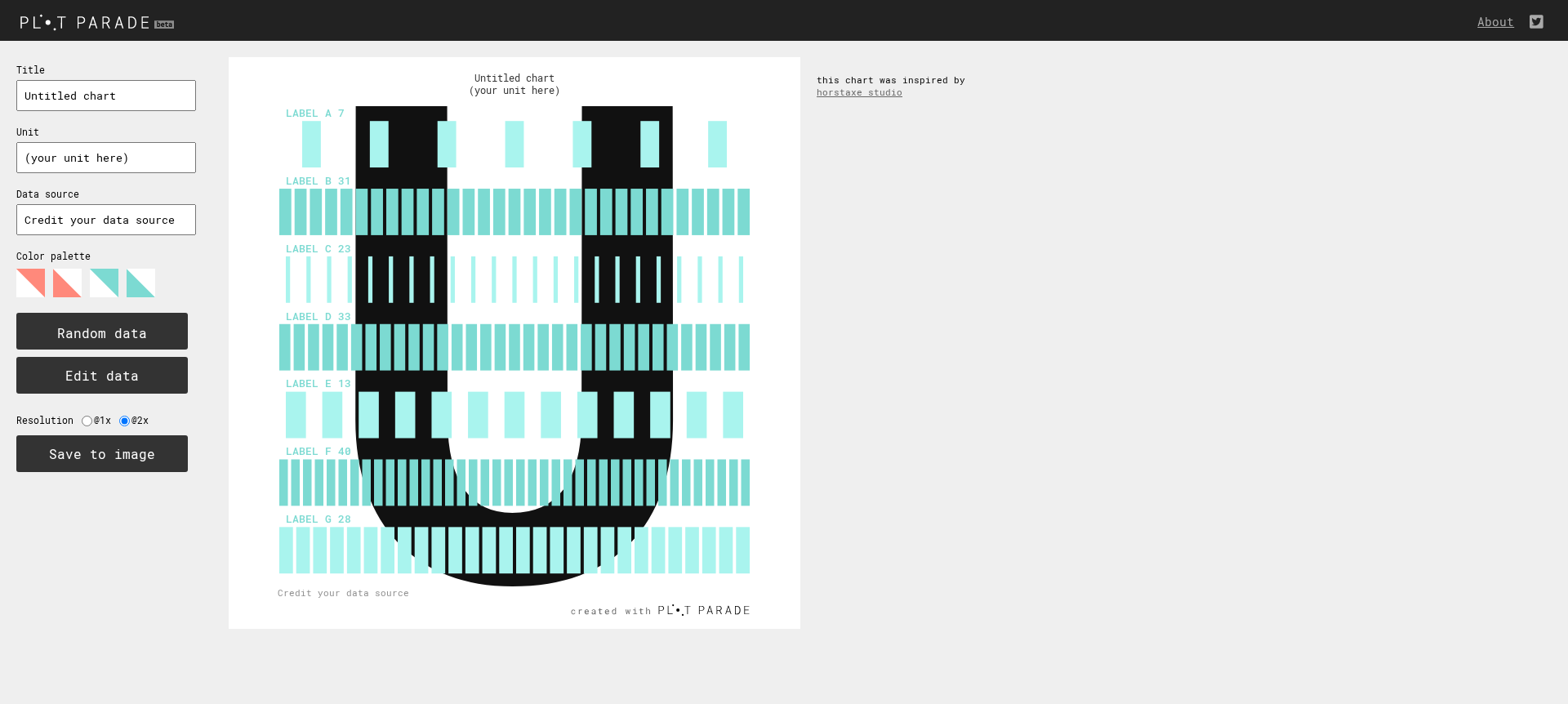
click at [118, 375] on button "Edit data" at bounding box center [102, 375] width 172 height 37
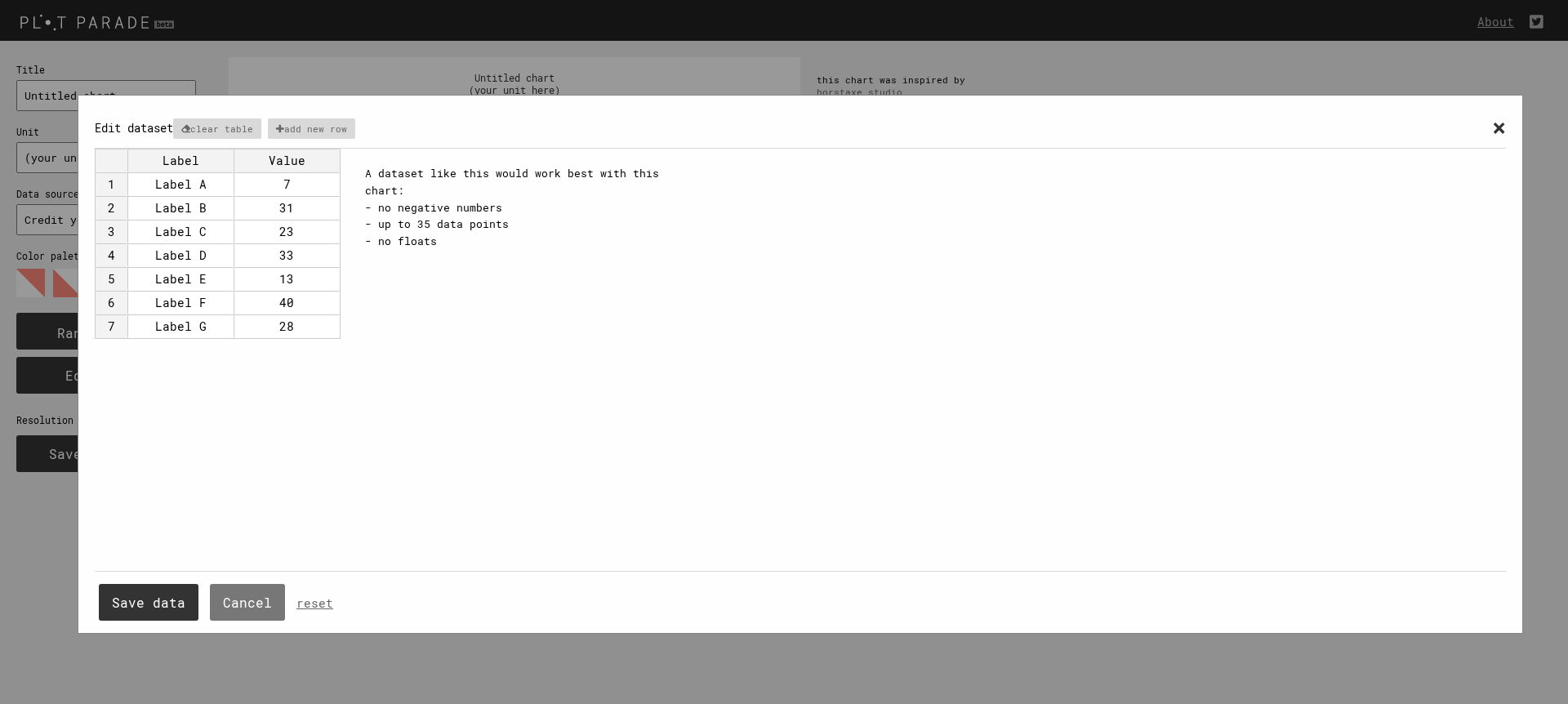
click at [172, 604] on button "Save data" at bounding box center [148, 603] width 100 height 37
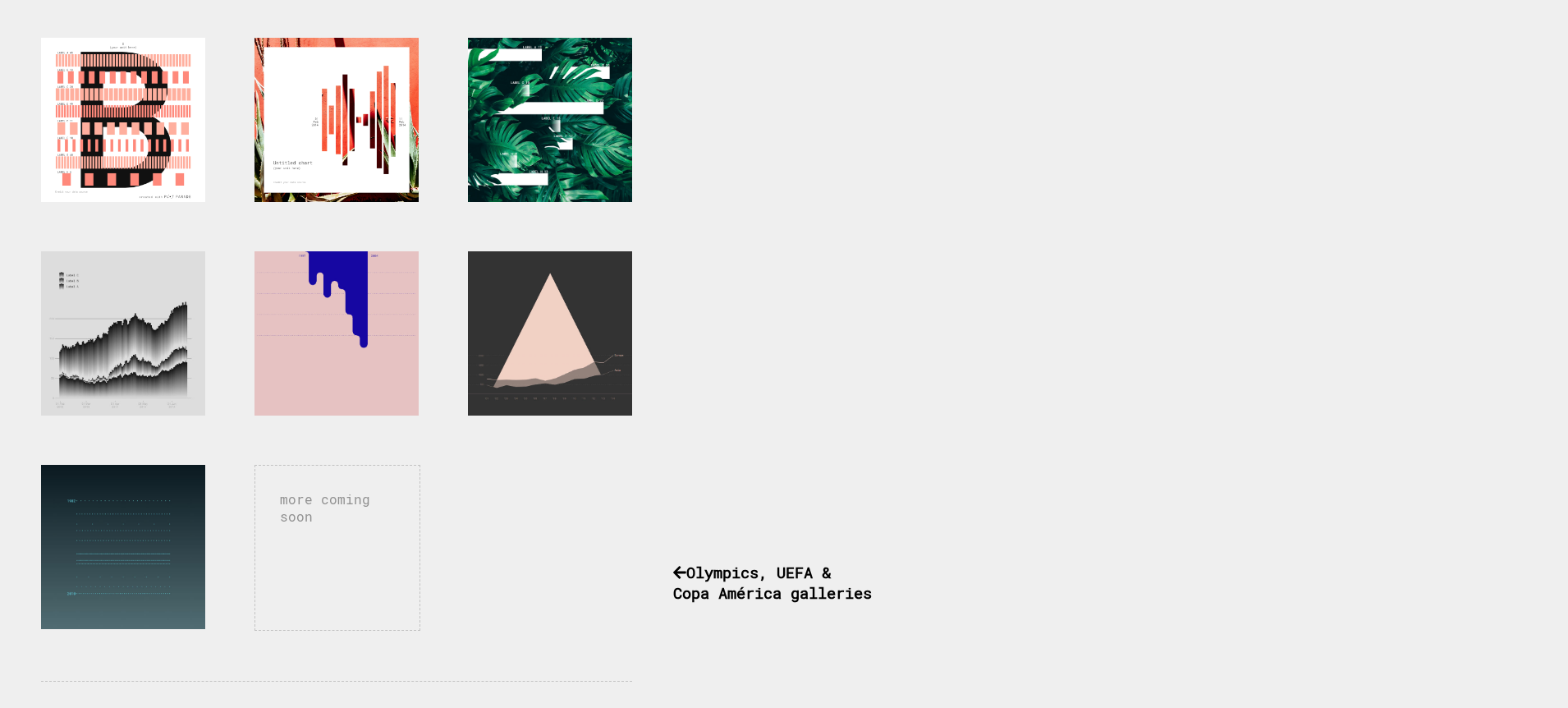
scroll to position [718, 0]
click at [342, 306] on div at bounding box center [336, 332] width 165 height 165
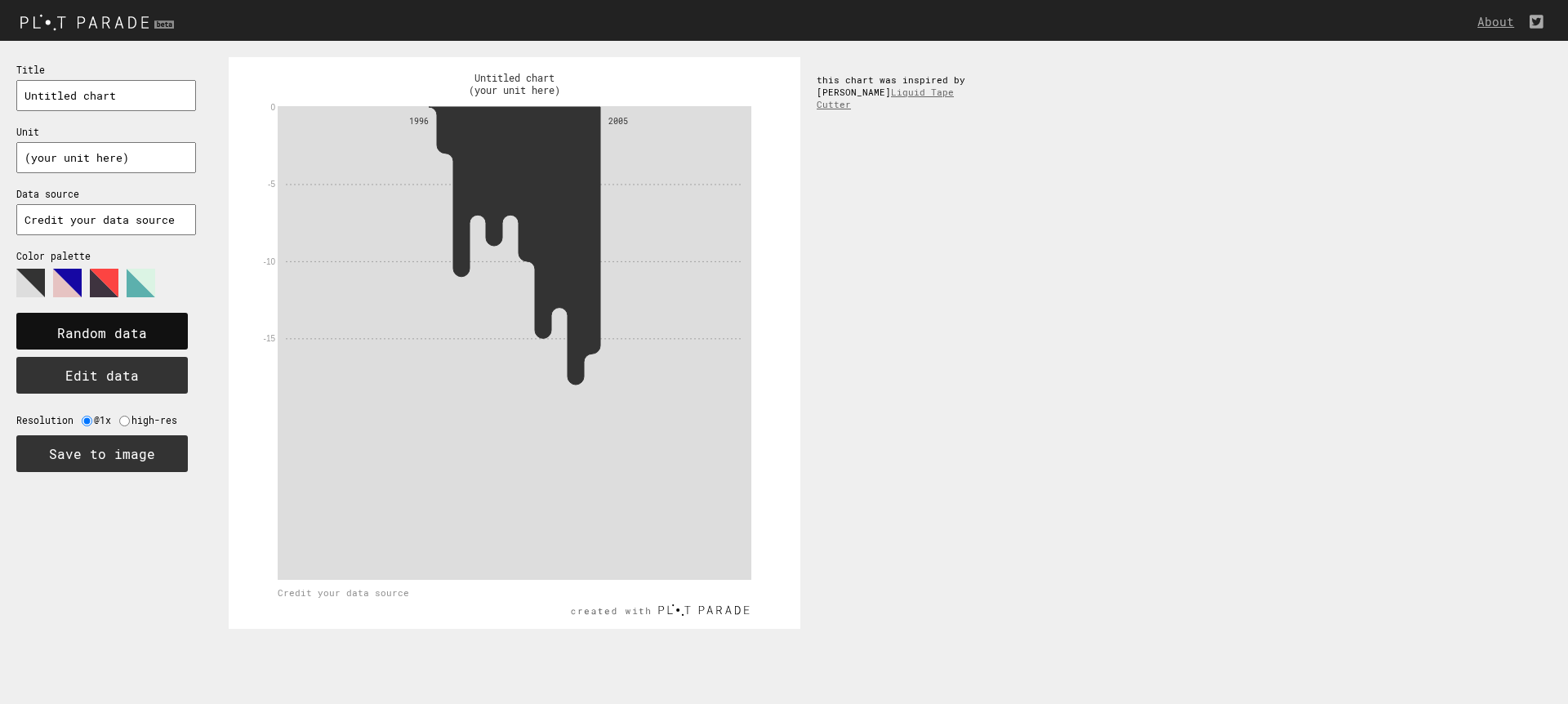
click at [89, 329] on text "Random data" at bounding box center [102, 333] width 90 height 17
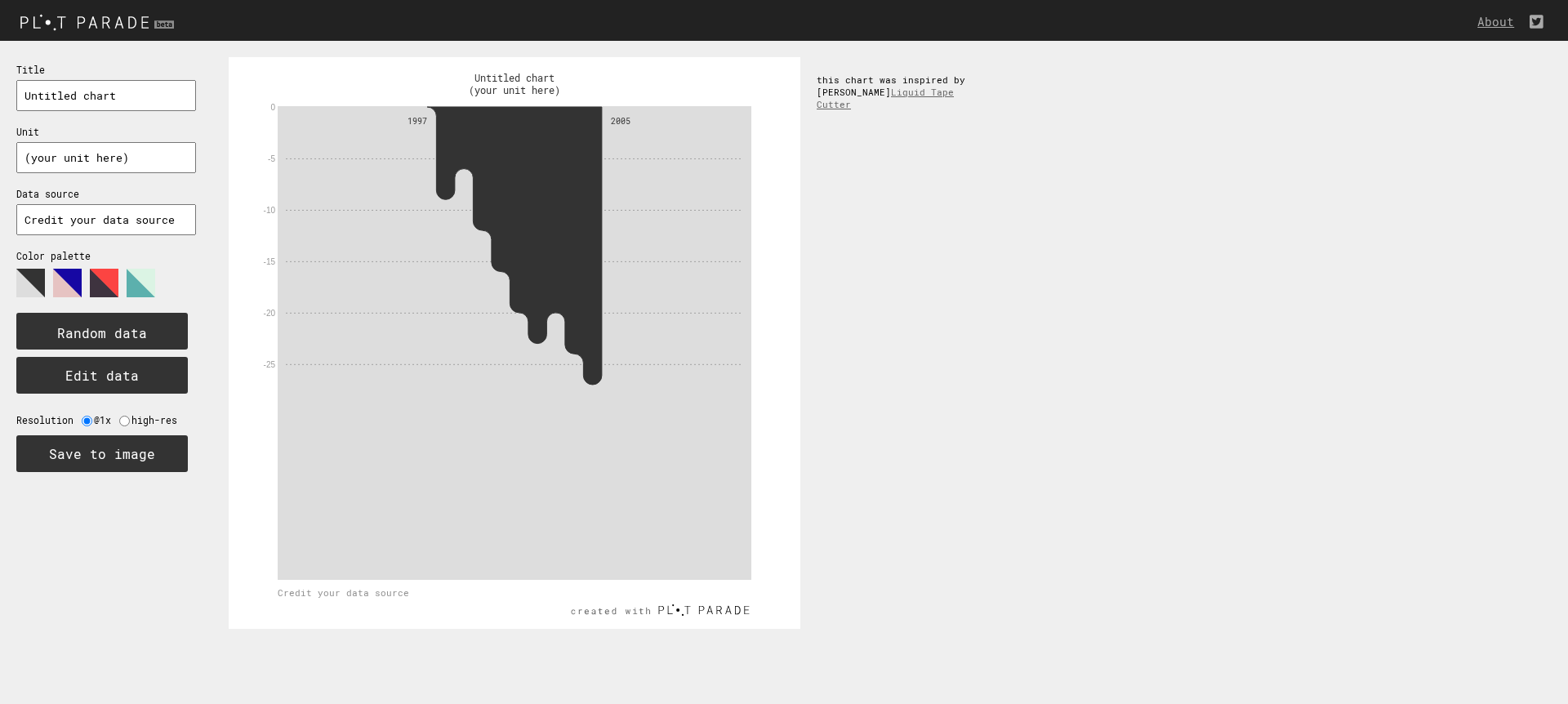
click at [62, 287] on polygon at bounding box center [67, 283] width 28 height 28
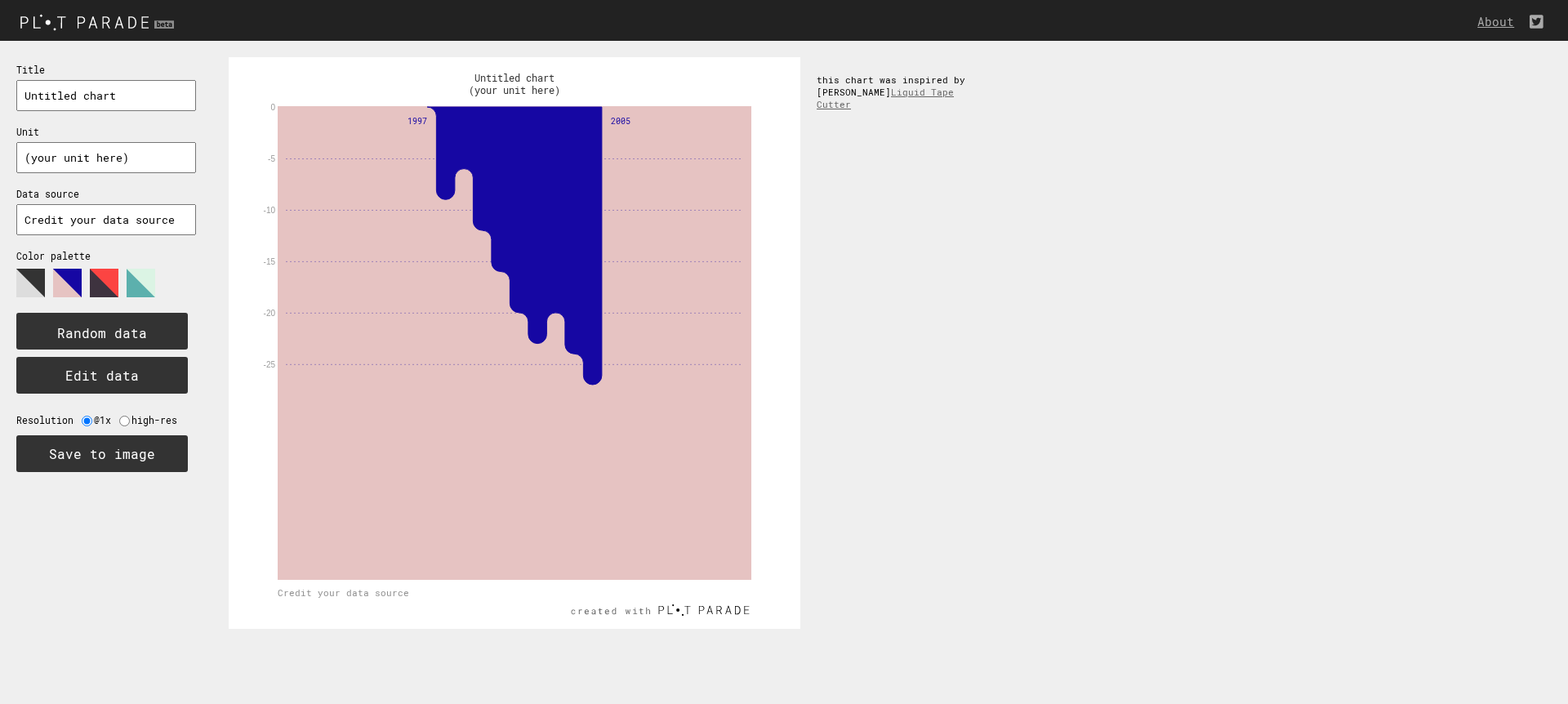
click at [95, 283] on polygon at bounding box center [103, 283] width 28 height 28
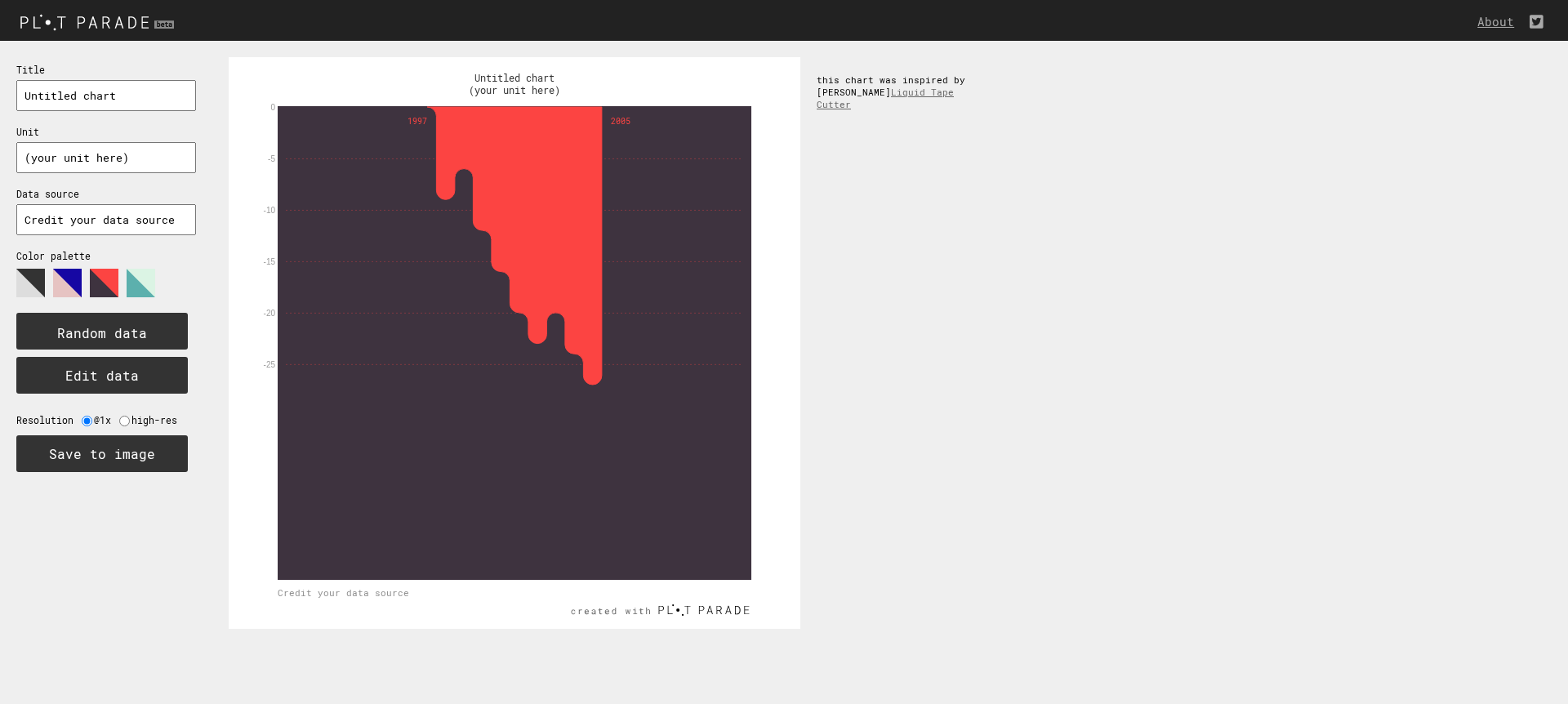
click at [133, 290] on polygon at bounding box center [140, 283] width 28 height 28
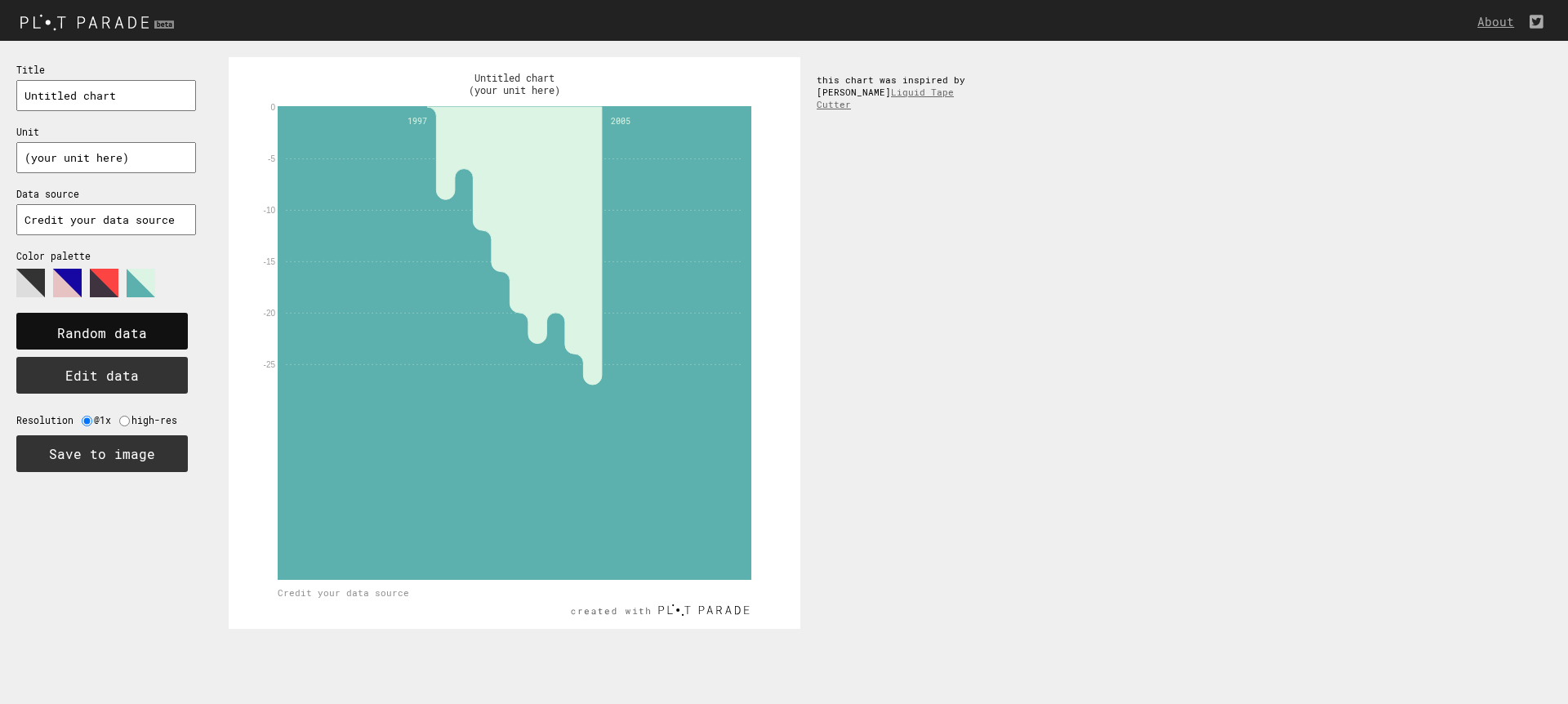
click at [96, 338] on text "Random data" at bounding box center [102, 333] width 90 height 17
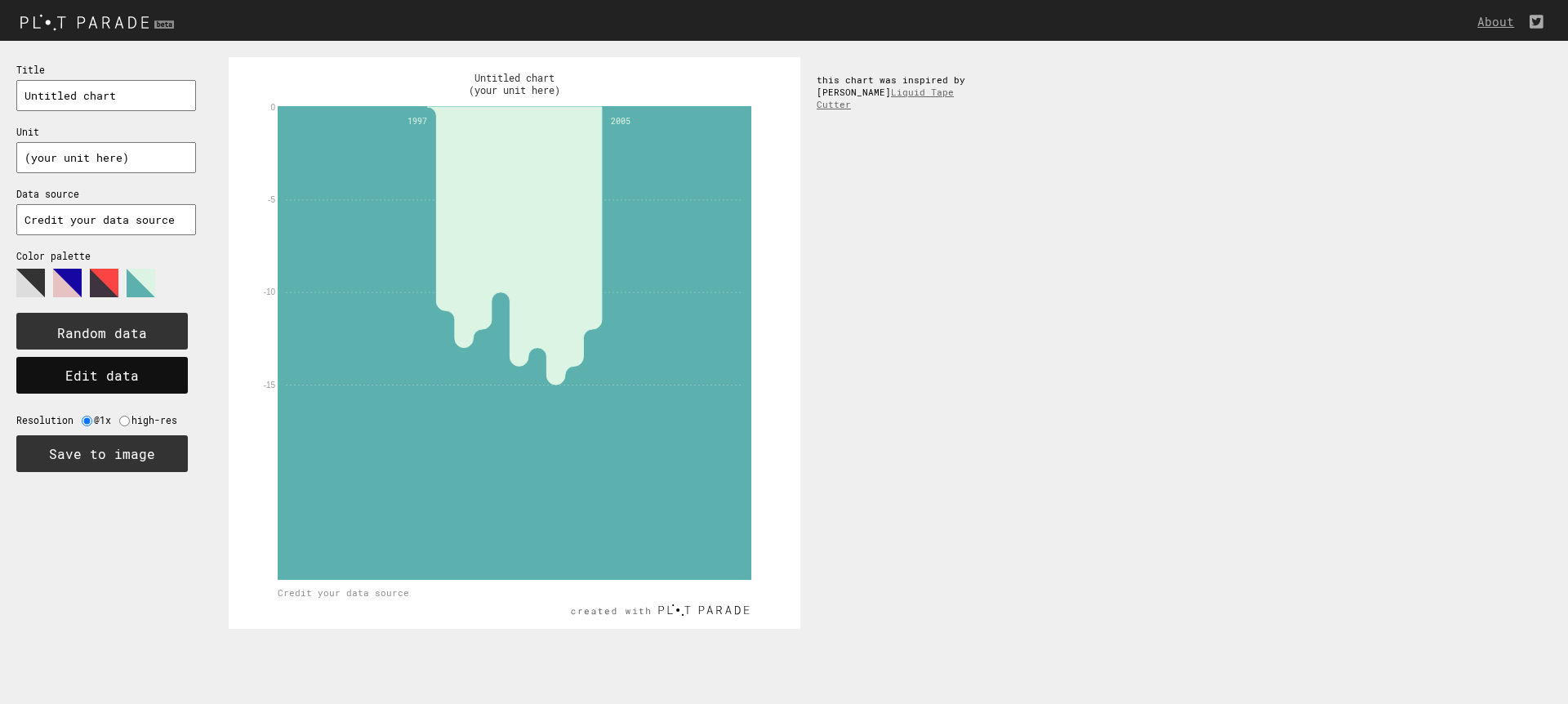
click at [96, 374] on button "Edit data" at bounding box center [102, 375] width 172 height 37
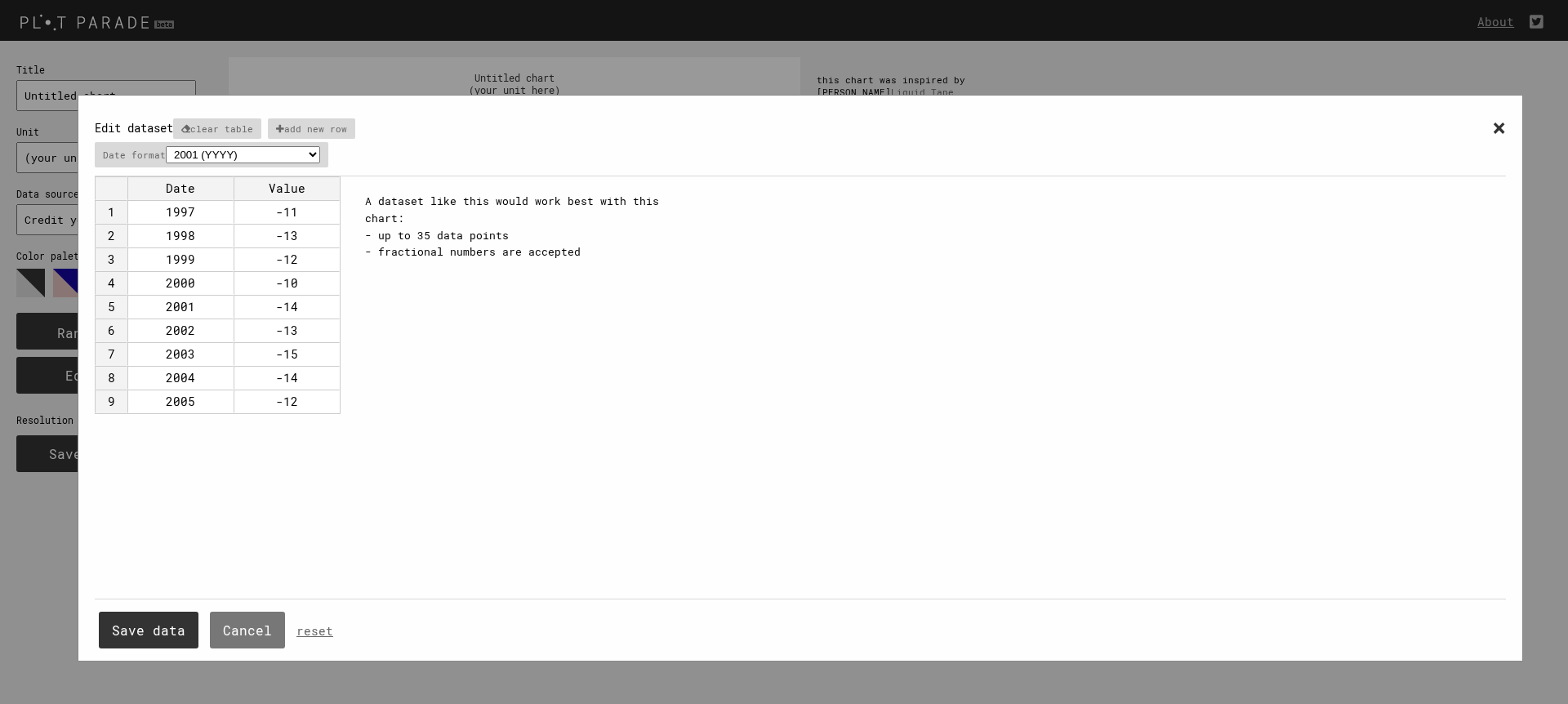
click at [143, 638] on button "Save data" at bounding box center [148, 630] width 100 height 37
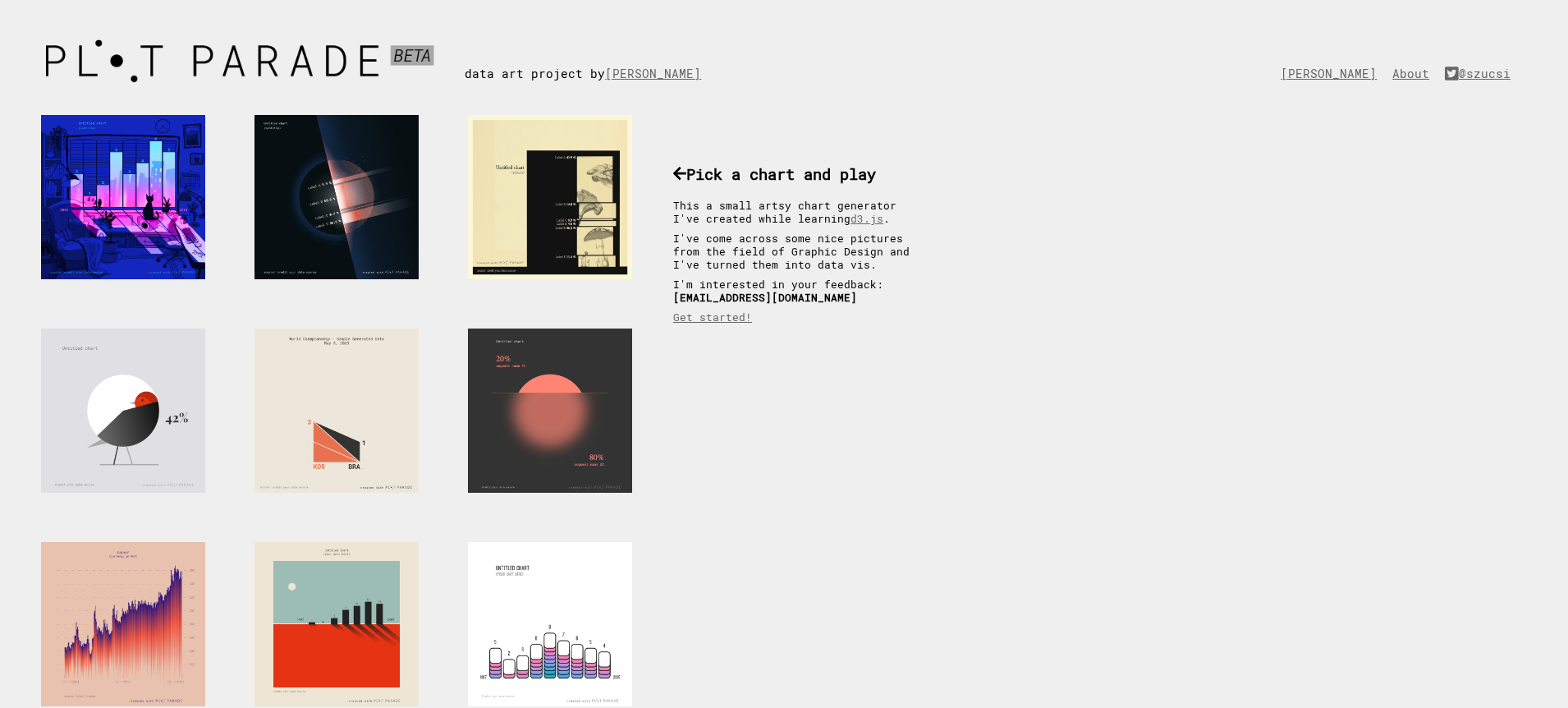
scroll to position [718, 0]
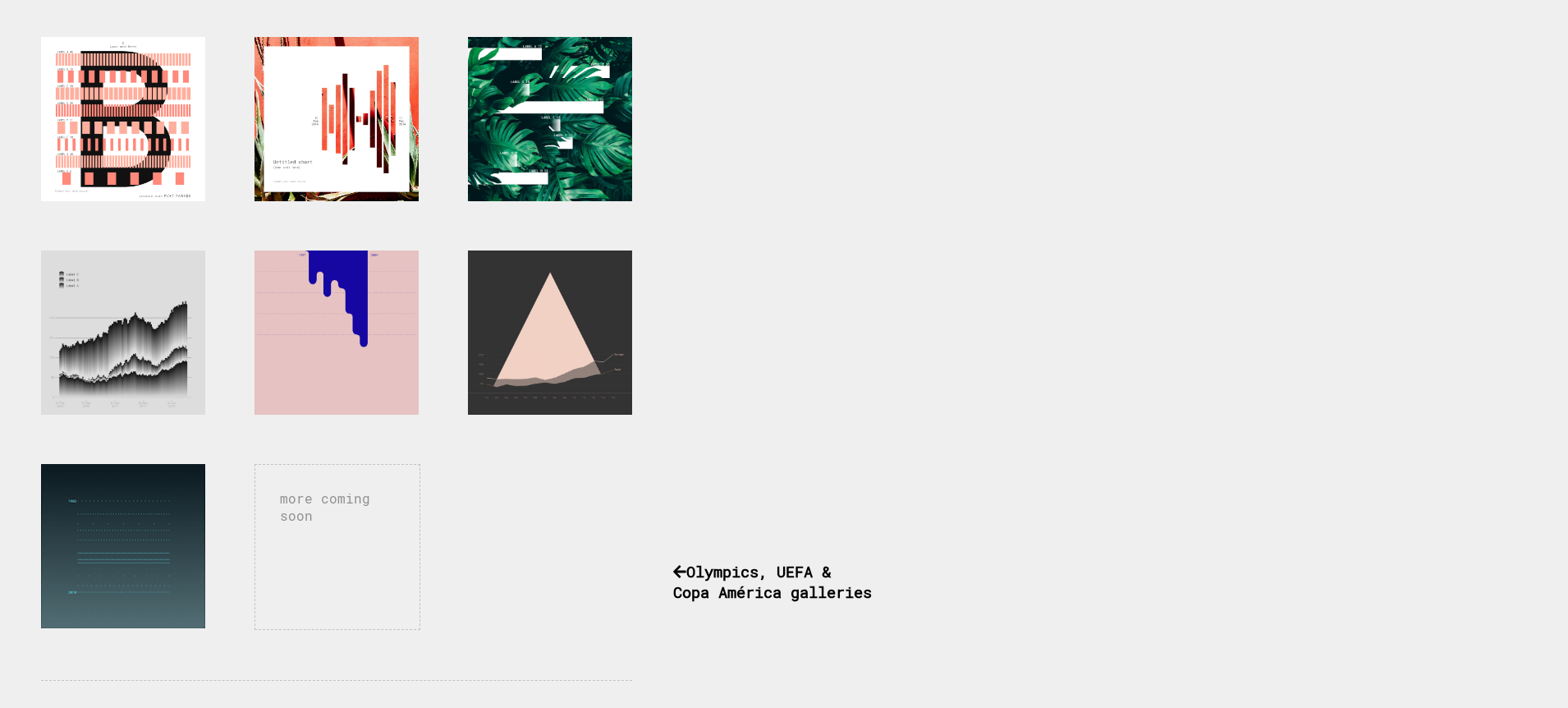
click at [127, 498] on div at bounding box center [123, 546] width 165 height 165
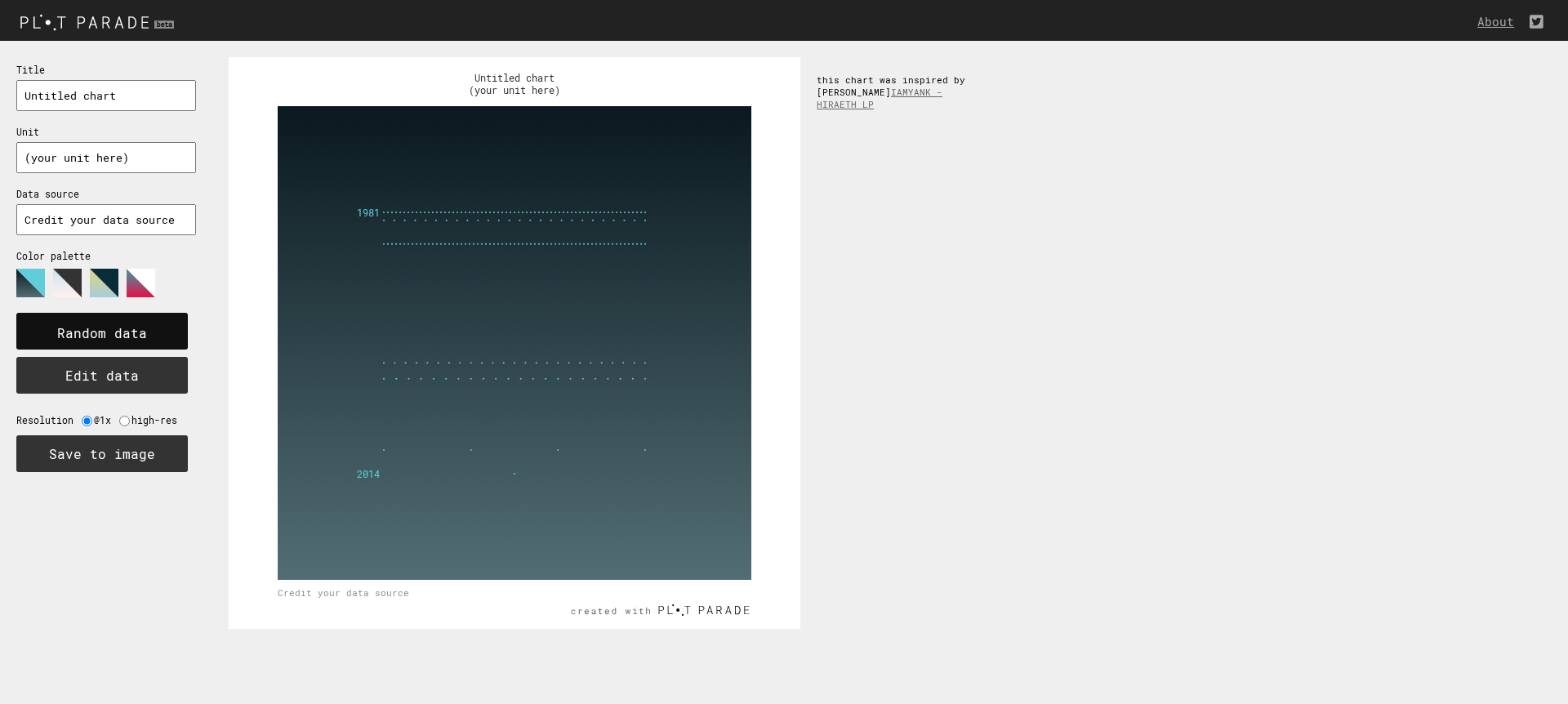
click at [94, 332] on text "Random data" at bounding box center [102, 333] width 90 height 17
click at [111, 282] on polygon at bounding box center [103, 283] width 28 height 28
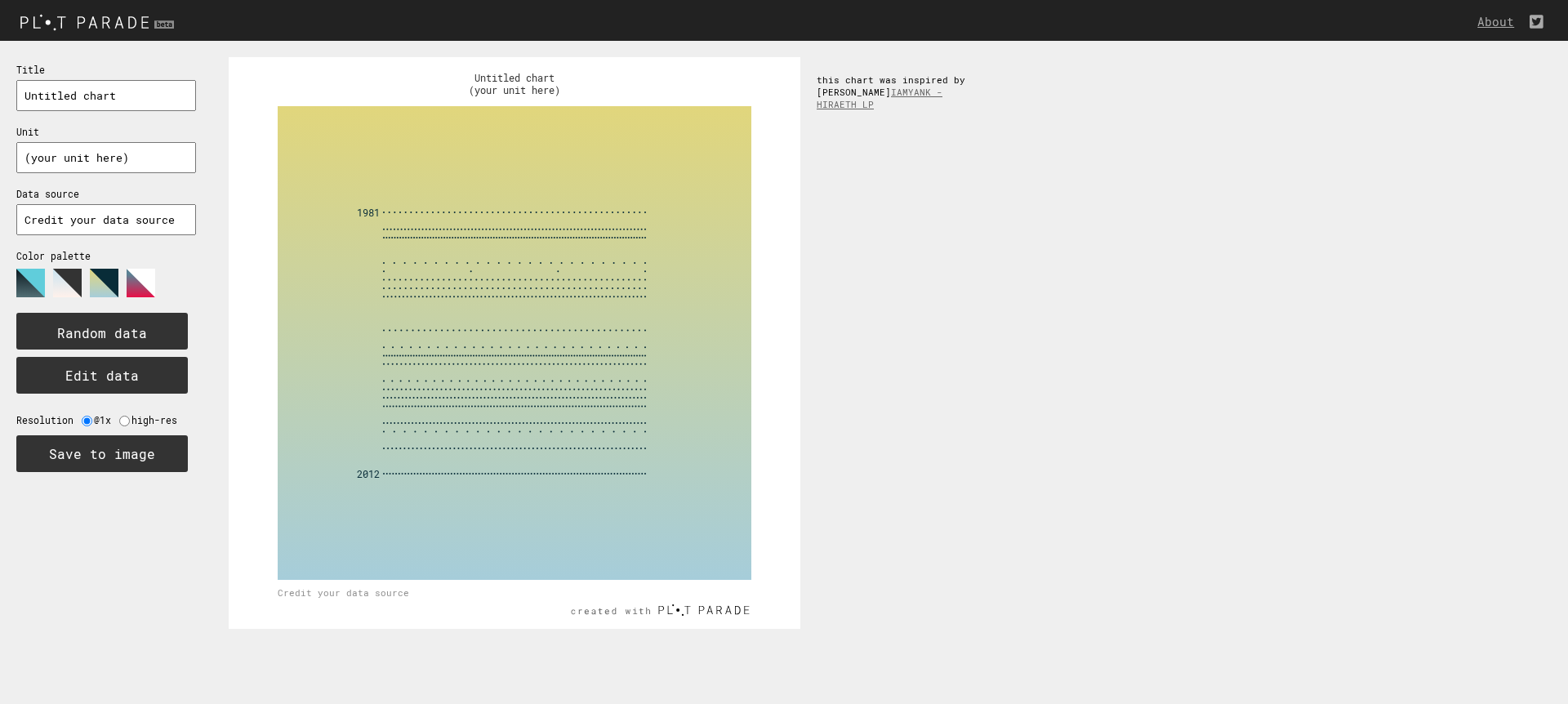
click at [144, 287] on polygon at bounding box center [140, 283] width 28 height 28
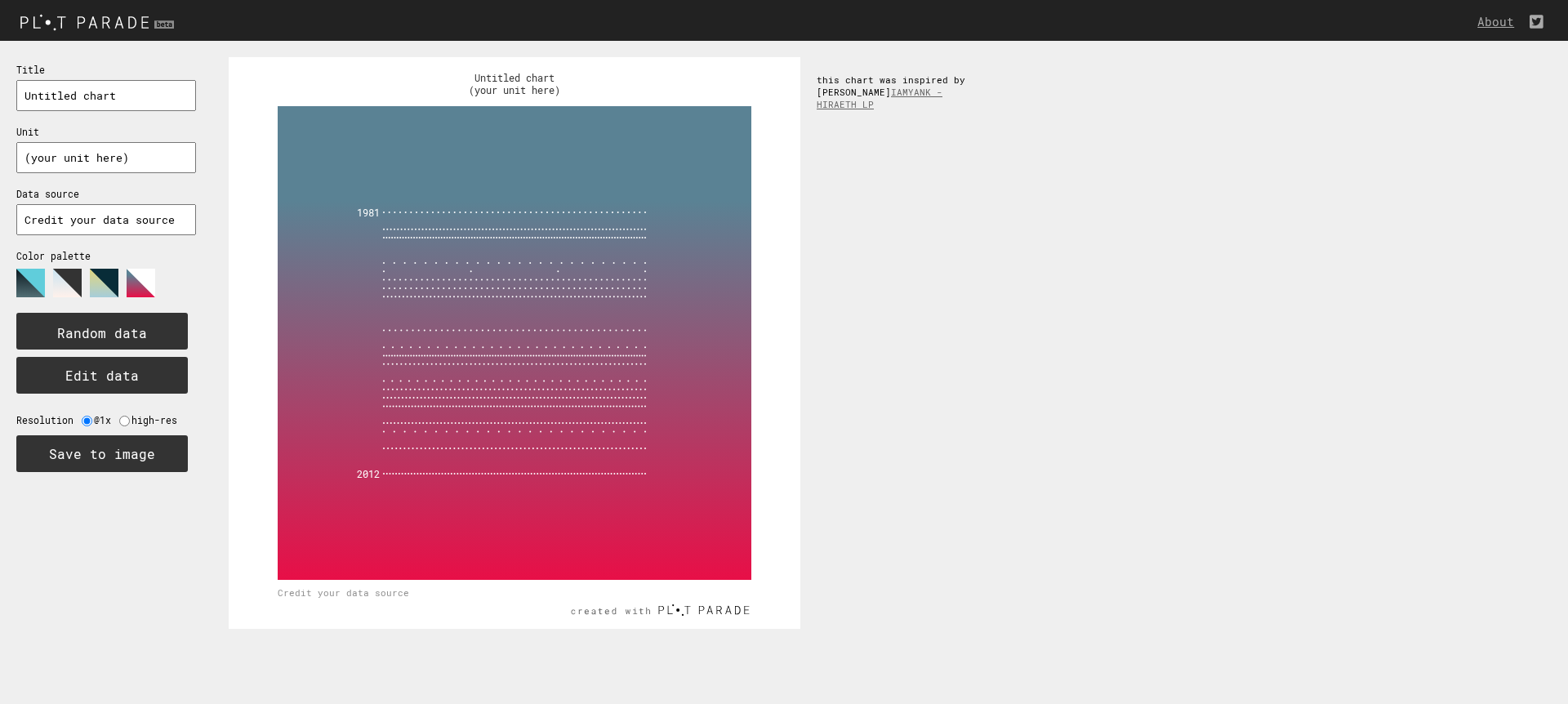
click at [64, 286] on polygon at bounding box center [67, 283] width 28 height 28
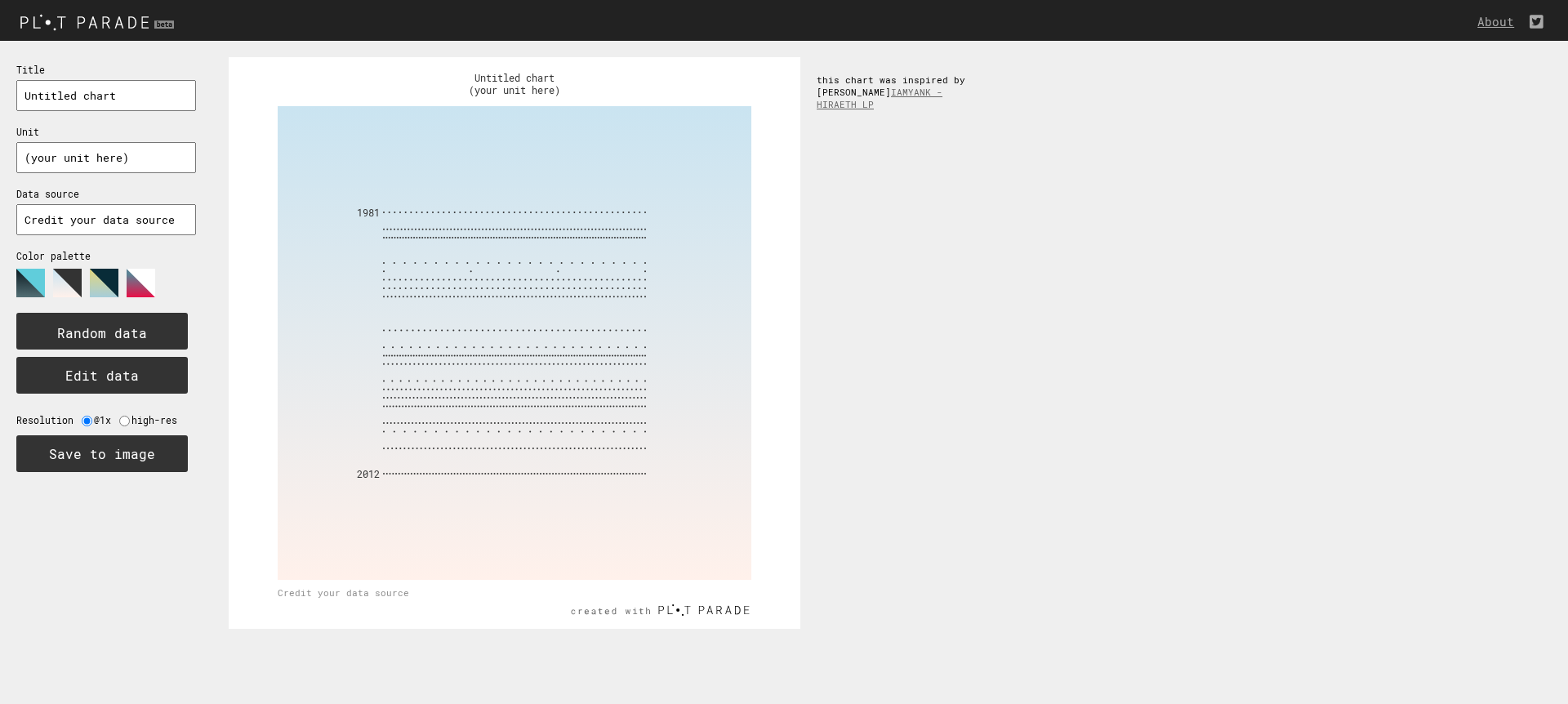
click at [26, 287] on polygon at bounding box center [30, 283] width 28 height 28
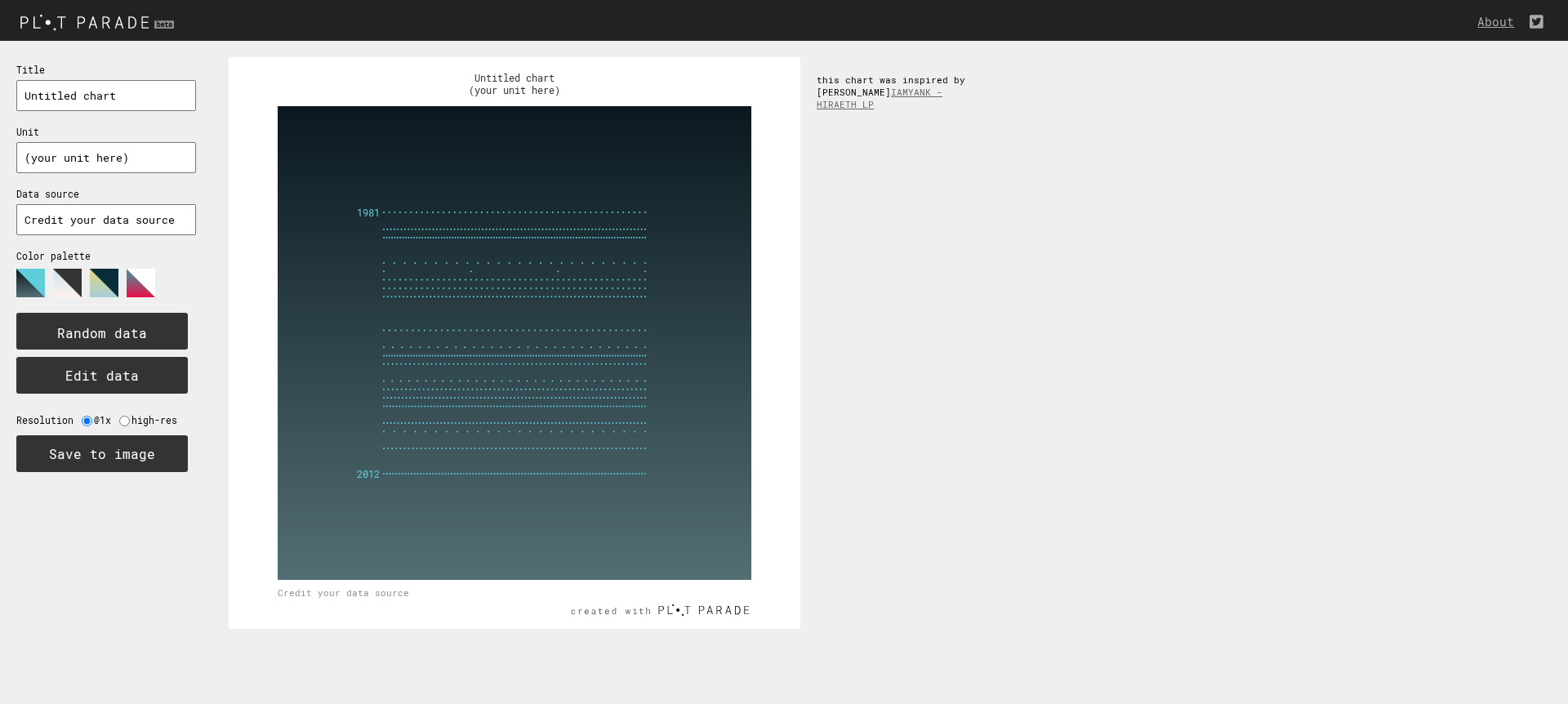
click at [68, 283] on g at bounding box center [67, 283] width 28 height 28
